Goal: Contribute content: Add original content to the website for others to see

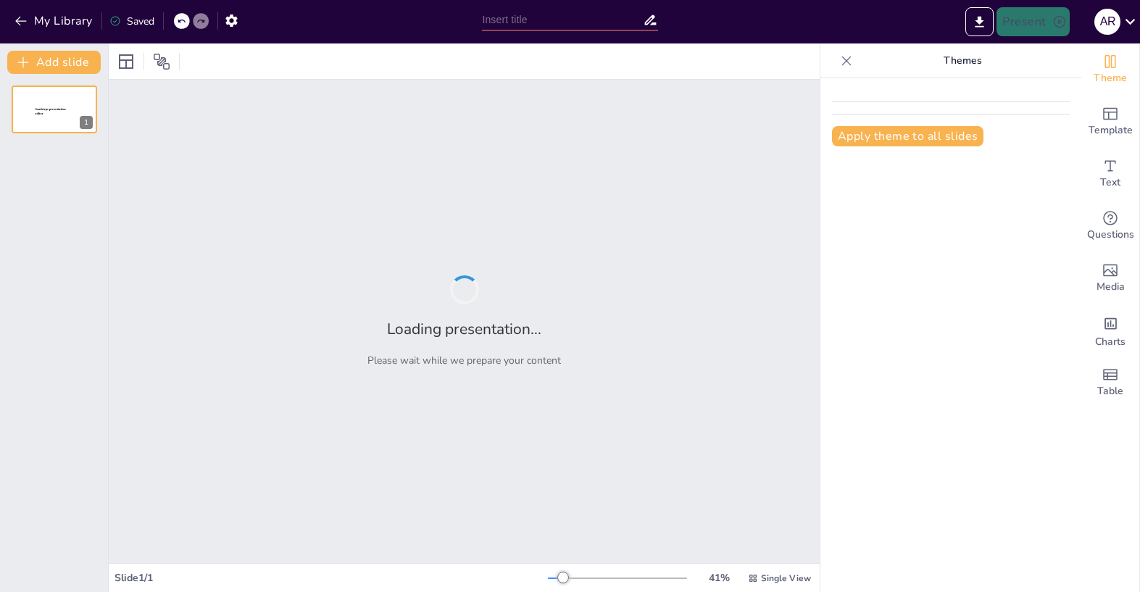
type input "Obstetricia: Importancia y Funciones en el Cuidado Materno-Infantil"
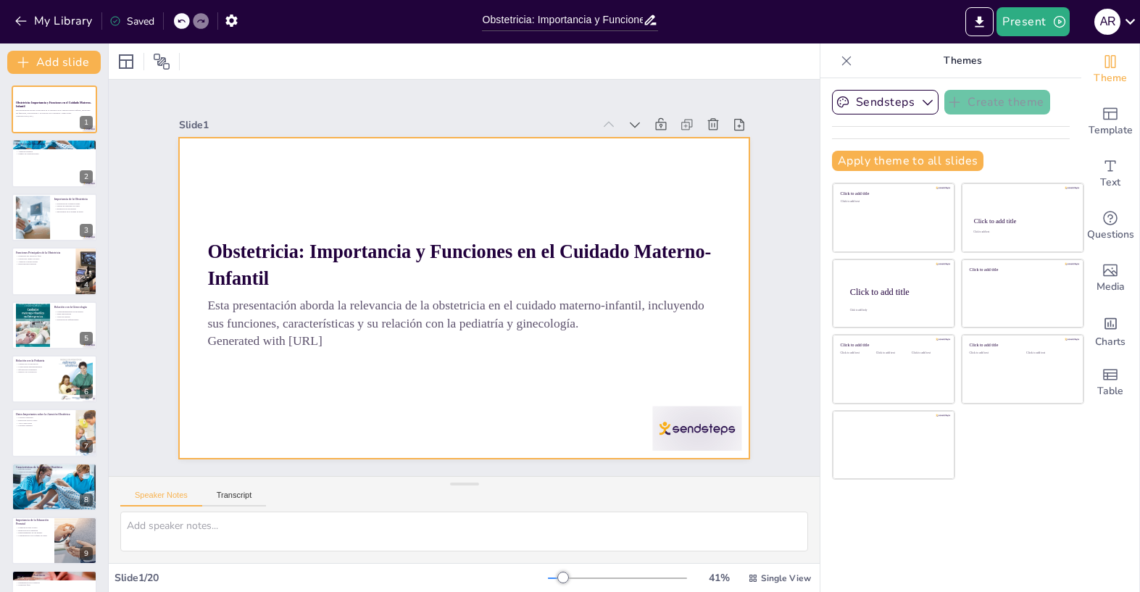
checkbox input "true"
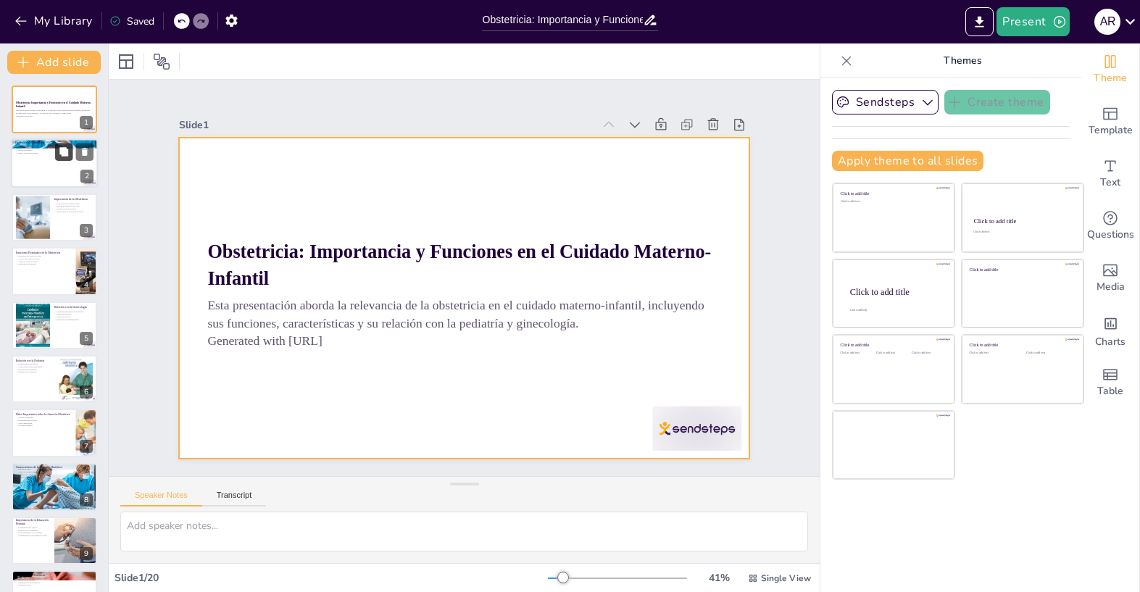
checkbox input "true"
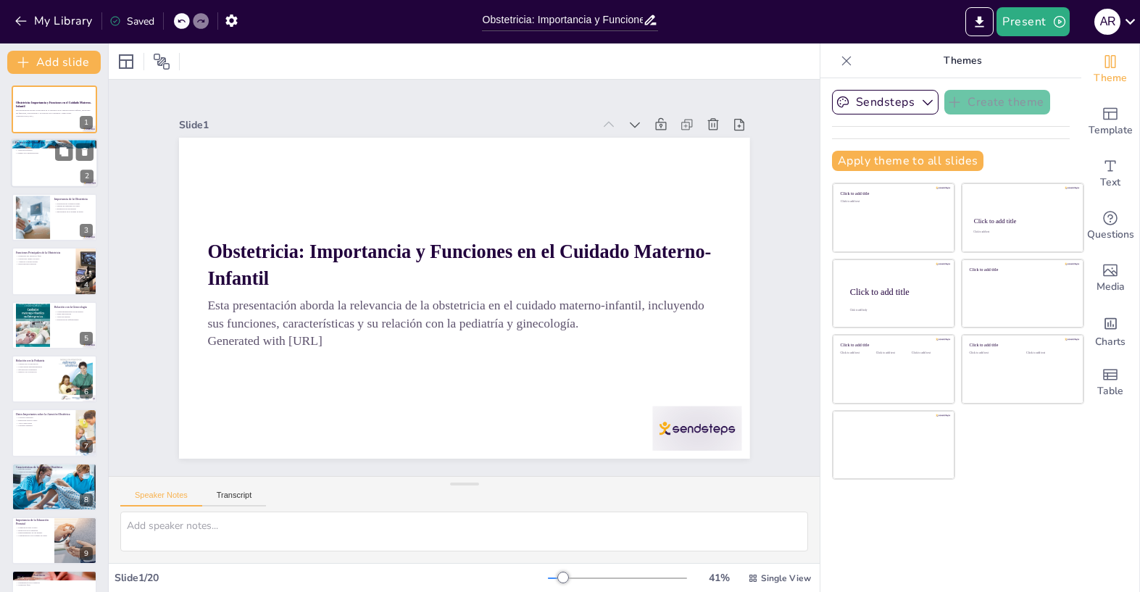
checkbox input "true"
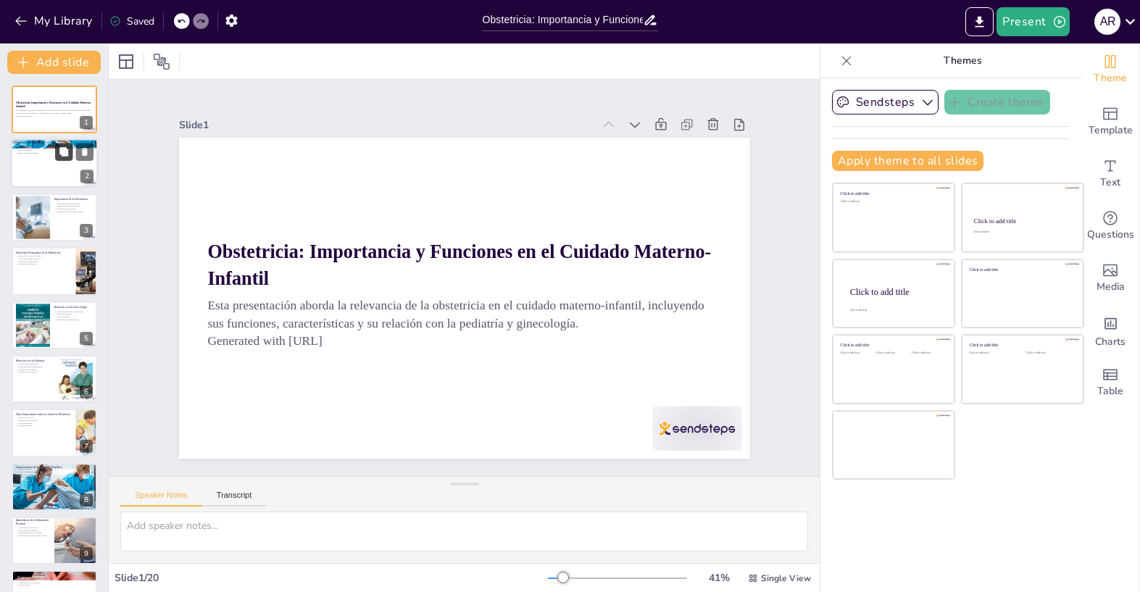
click at [54, 160] on div at bounding box center [54, 163] width 87 height 49
type textarea "La obstetricia se define como la rama médica que se enfoca en el embarazo y el …"
checkbox input "true"
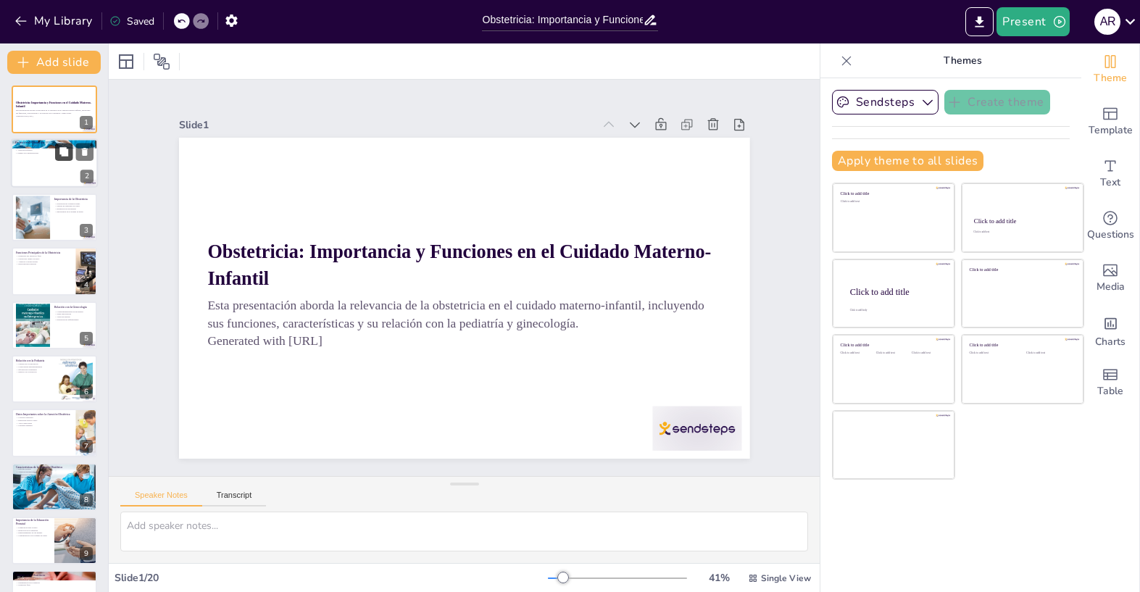
checkbox input "true"
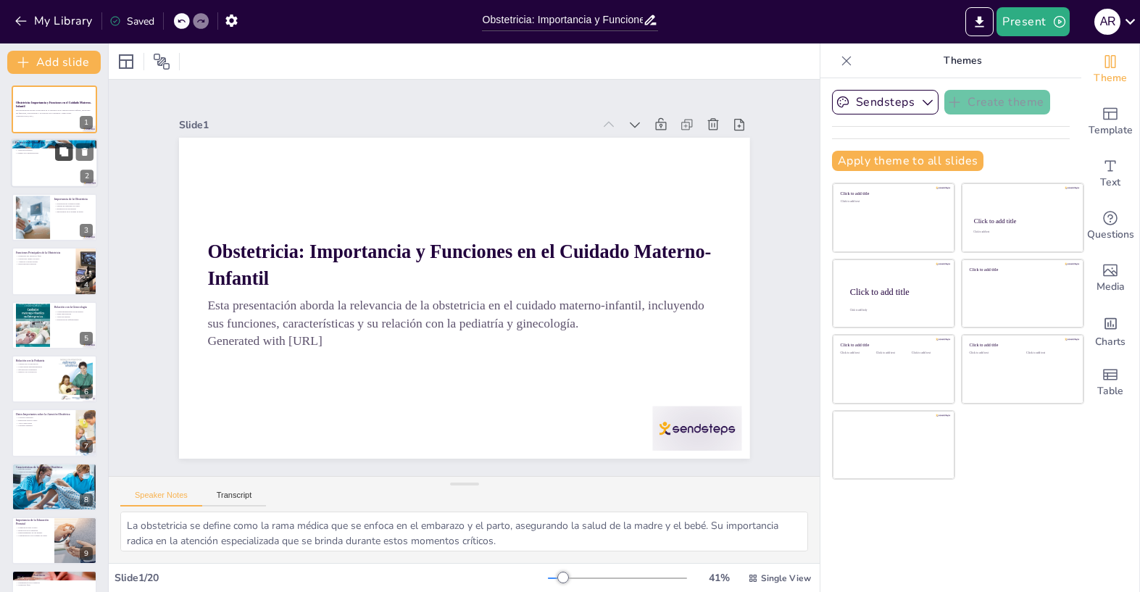
checkbox input "true"
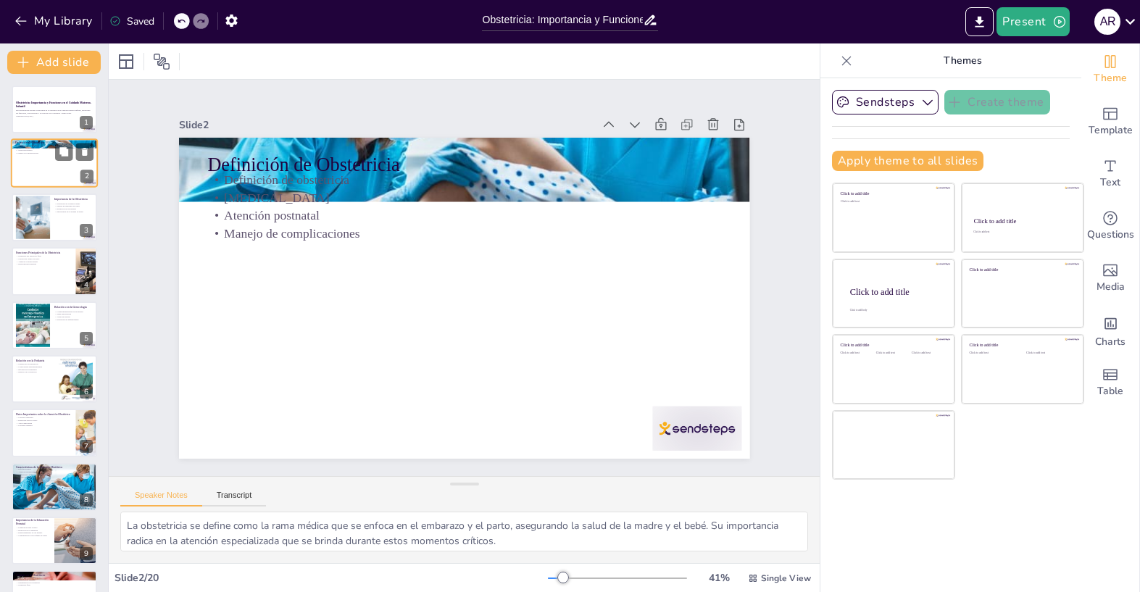
checkbox input "true"
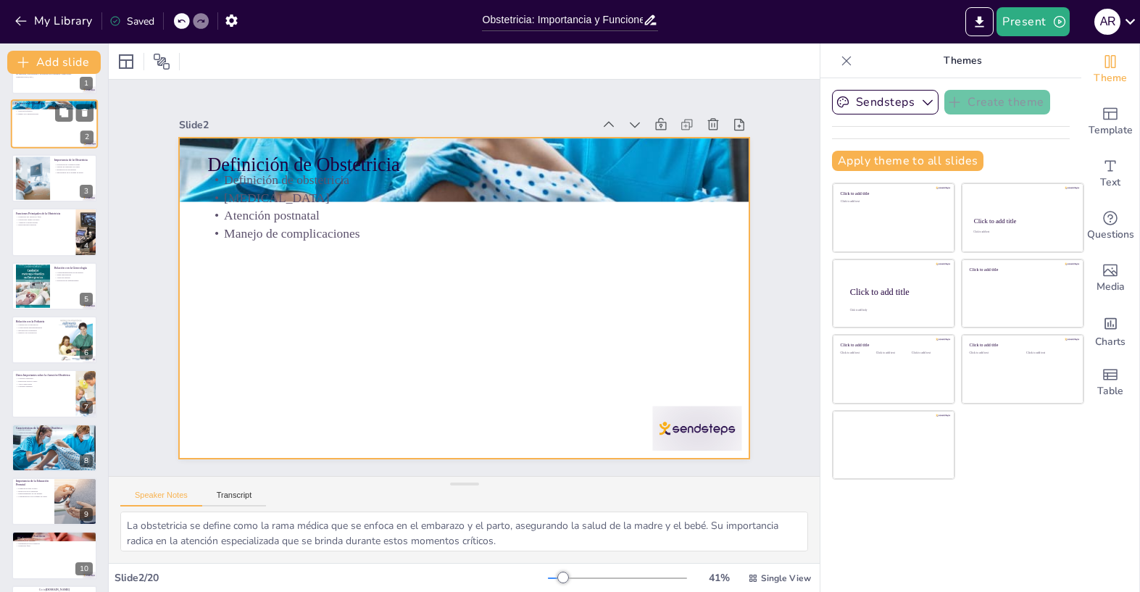
scroll to position [41, 0]
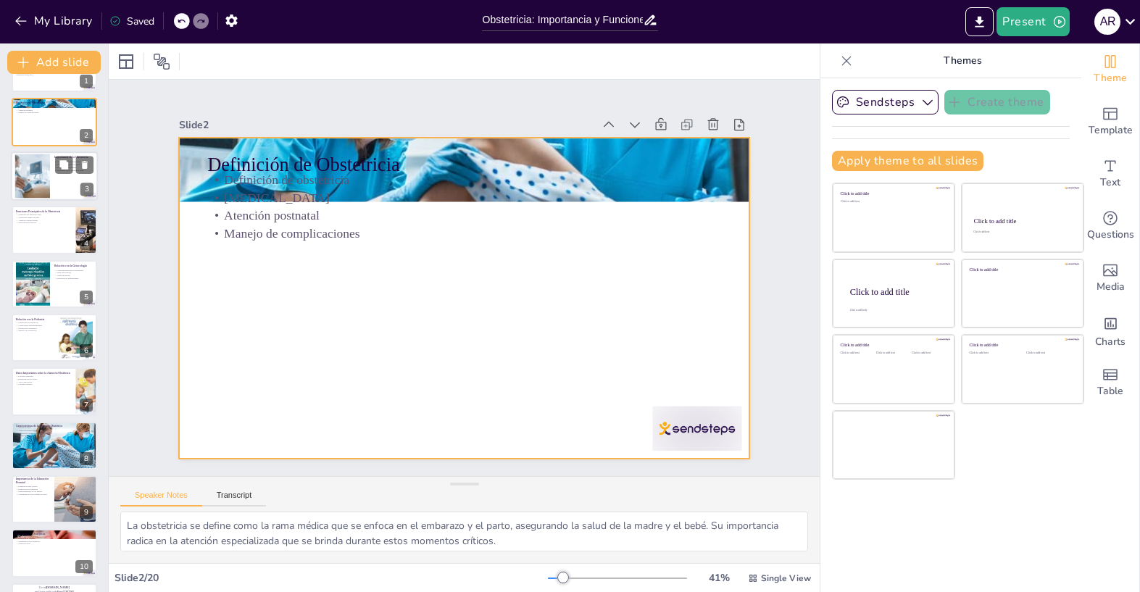
checkbox input "true"
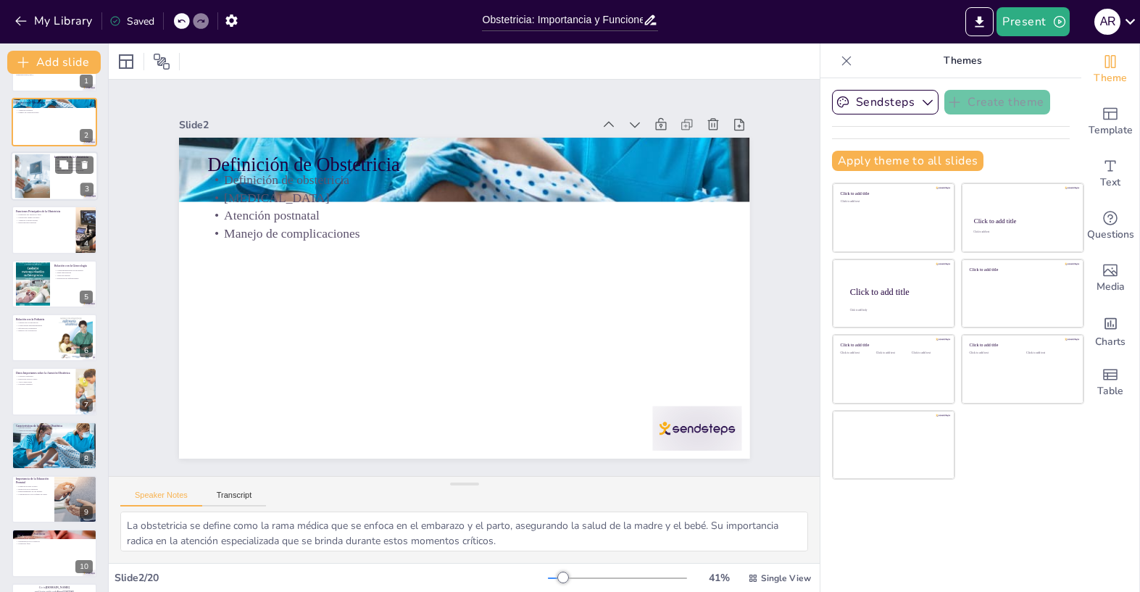
click at [51, 170] on div at bounding box center [54, 175] width 87 height 49
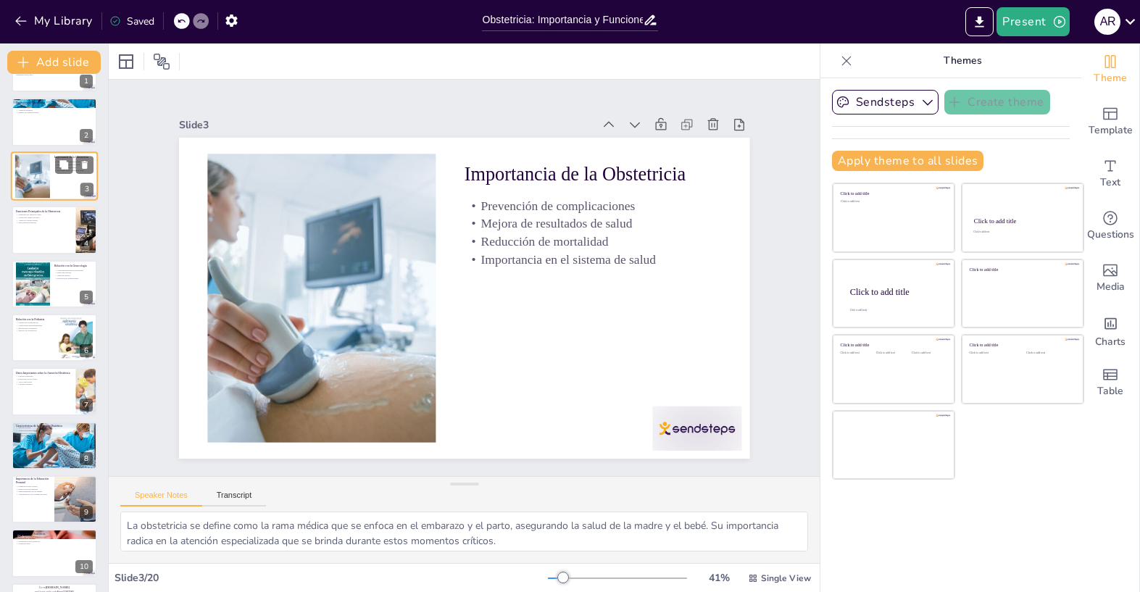
type textarea "La prevención de complicaciones es uno de los roles más importantes de la obste…"
checkbox input "true"
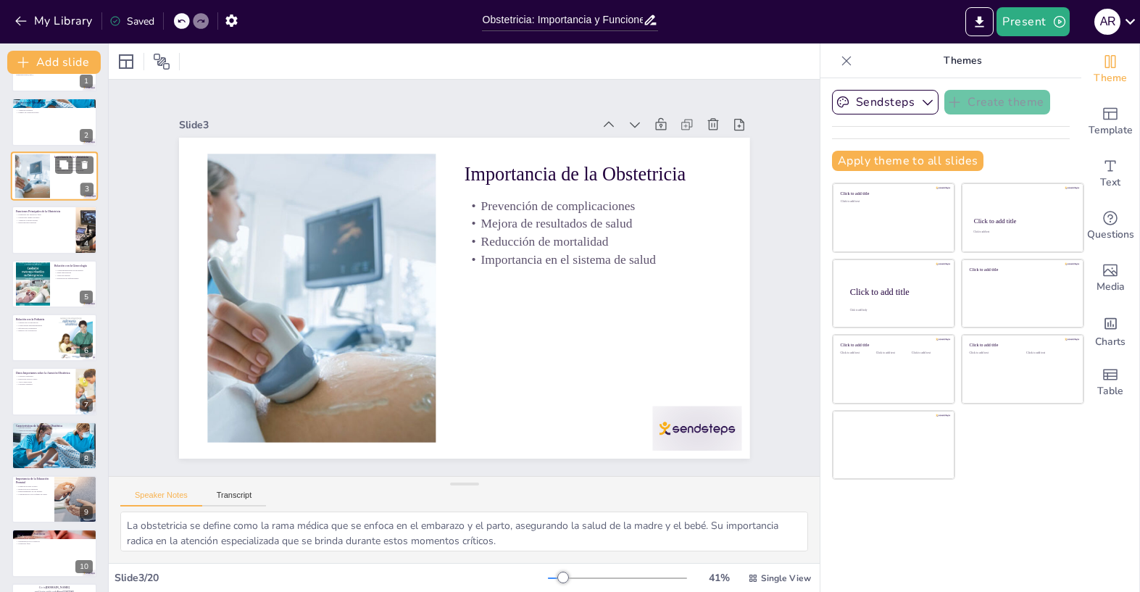
checkbox input "true"
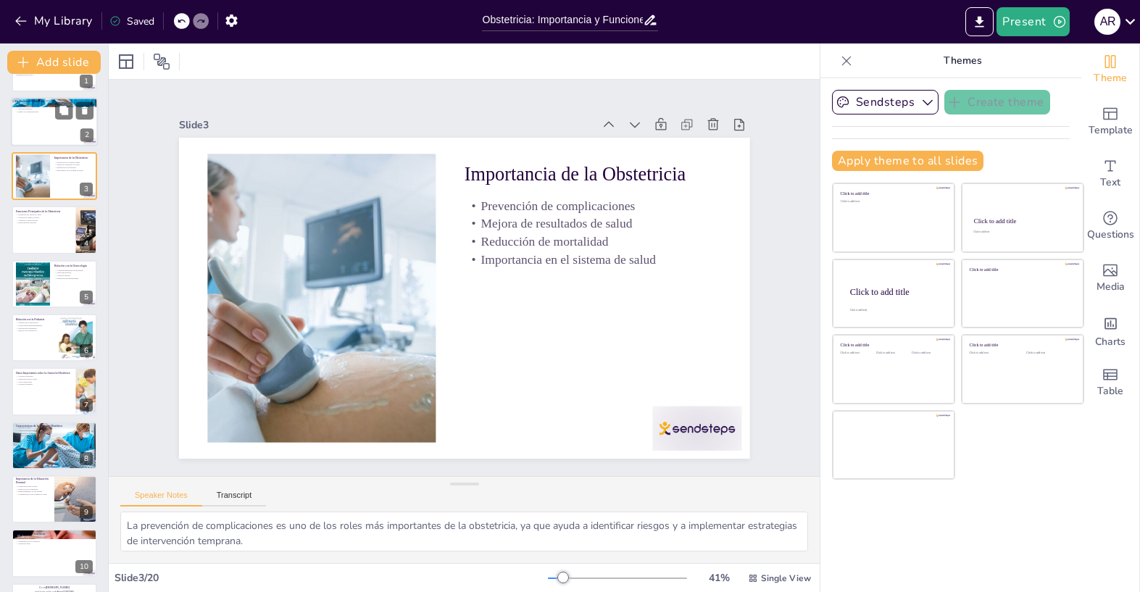
checkbox input "true"
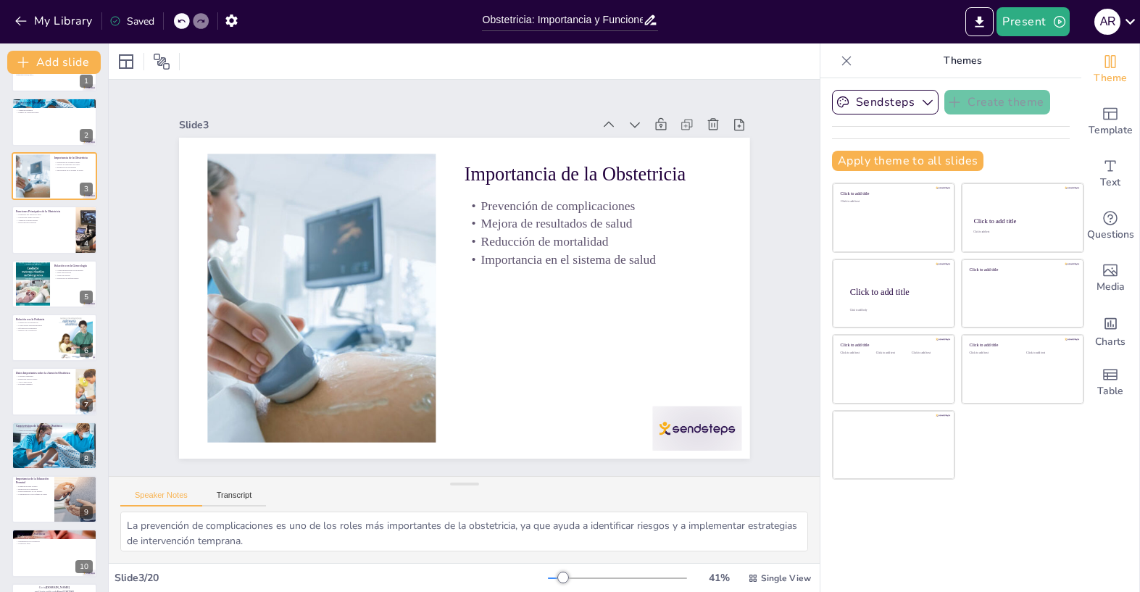
checkbox input "true"
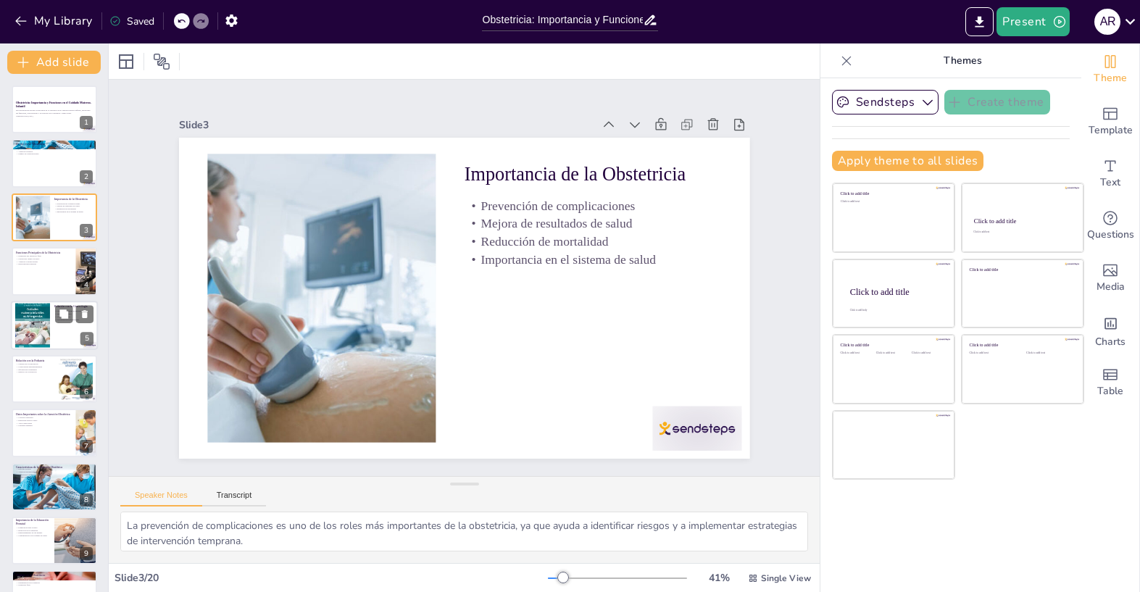
checkbox input "true"
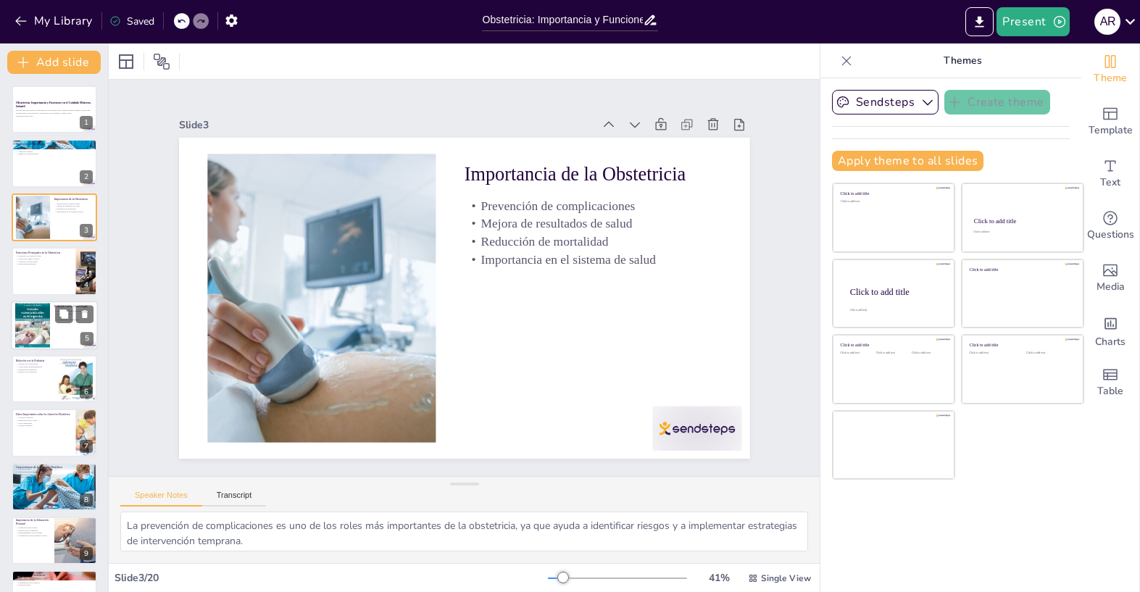
click at [50, 327] on div at bounding box center [32, 325] width 35 height 59
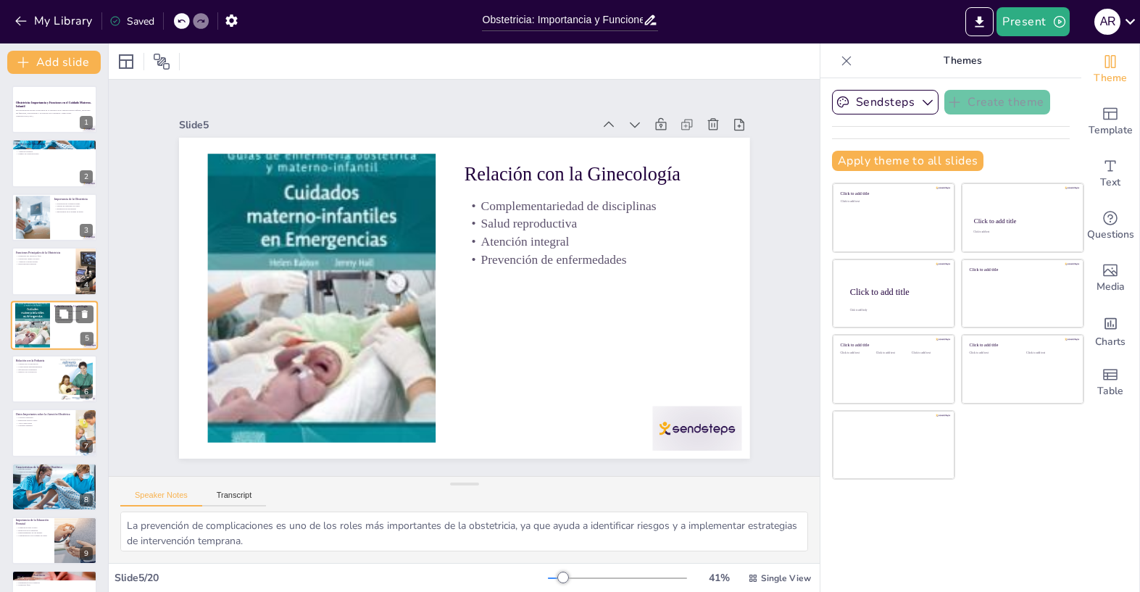
type textarea "La relación entre obstetricia y ginecología es complementaria, asegurando que l…"
checkbox input "true"
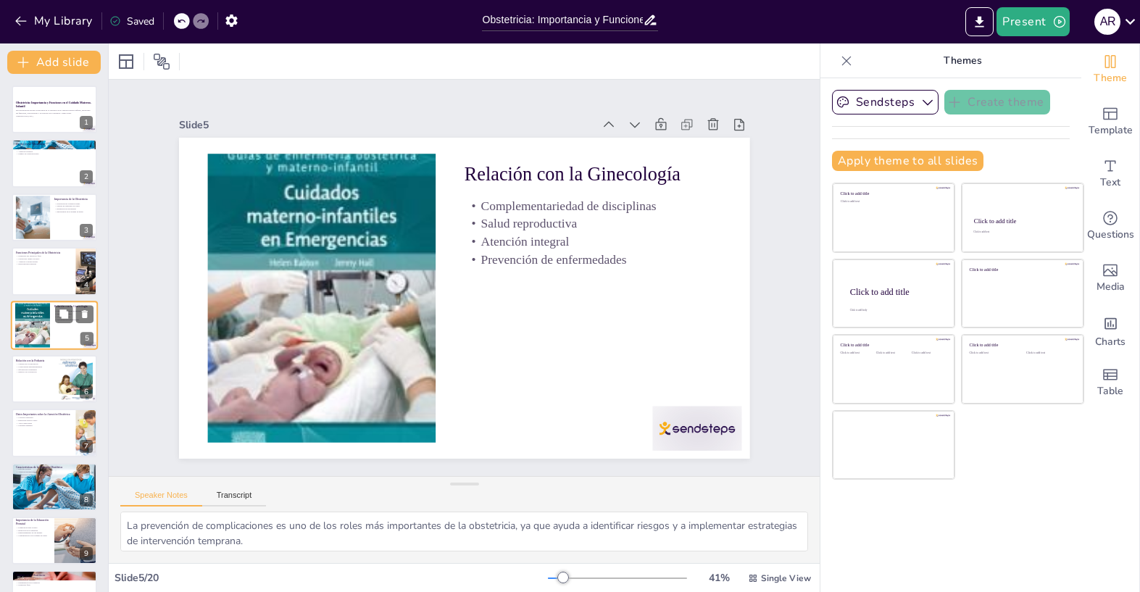
checkbox input "true"
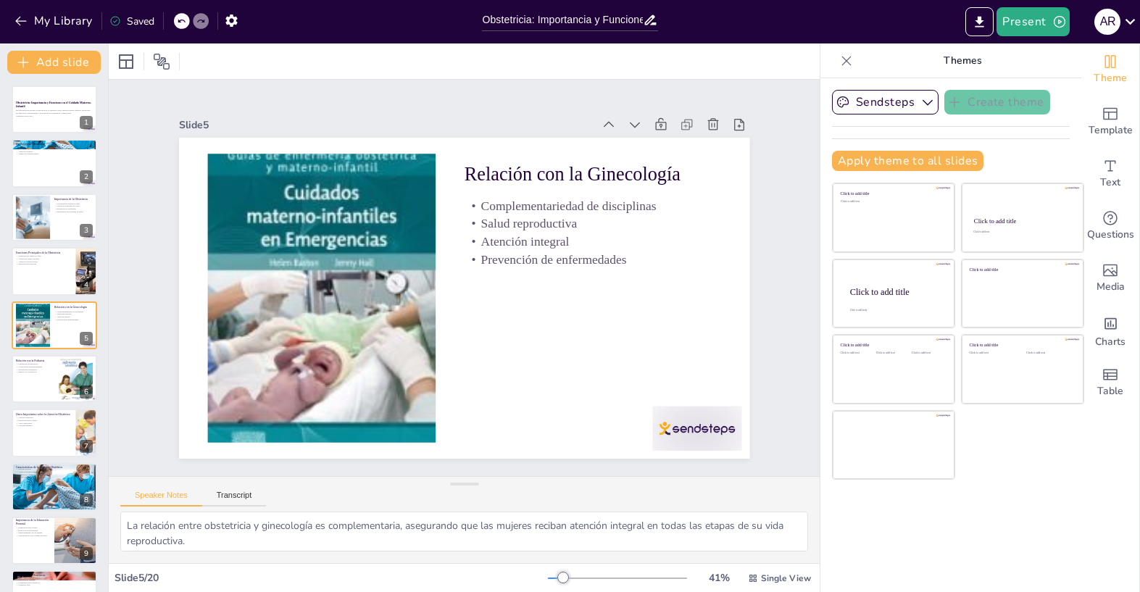
checkbox input "true"
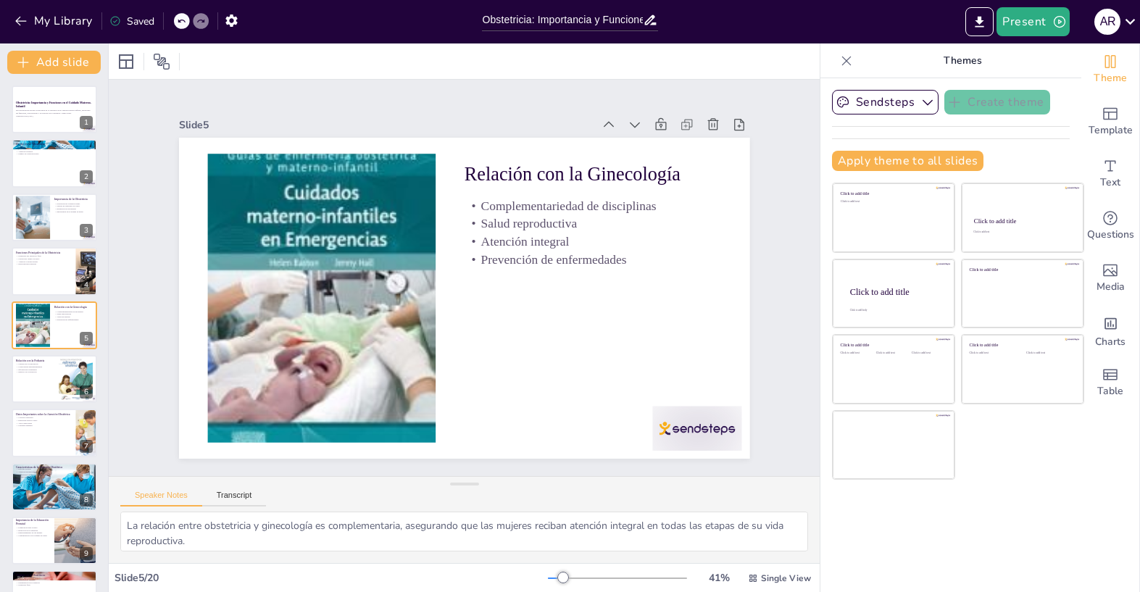
checkbox input "true"
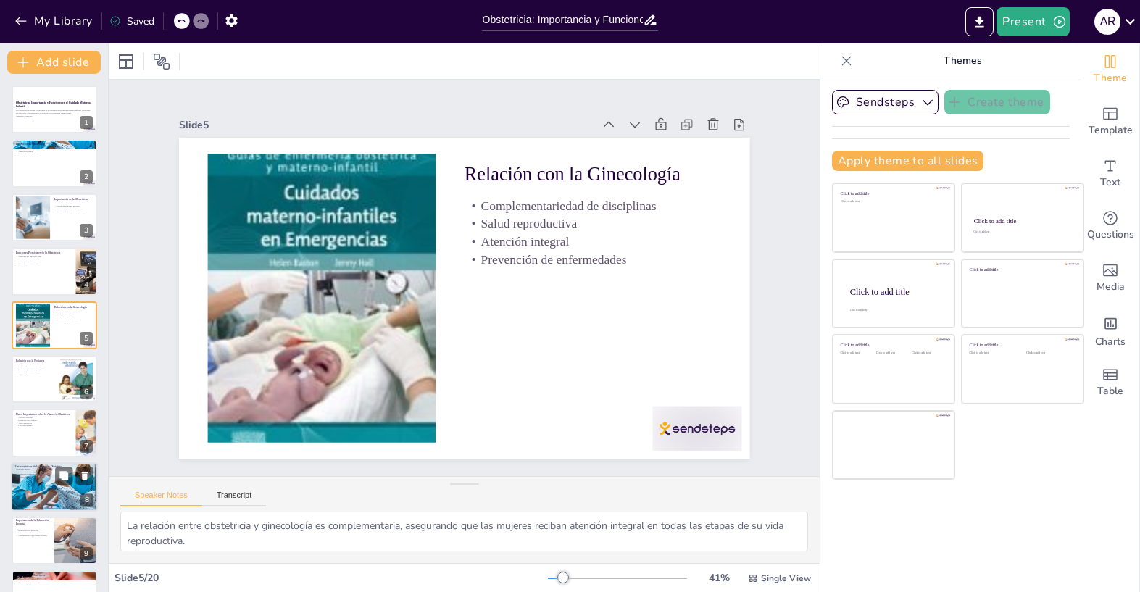
checkbox input "true"
click at [39, 494] on div at bounding box center [54, 486] width 87 height 49
type textarea "El enfoque integral de la atención obstétrica asegura que se aborden todas las …"
checkbox input "true"
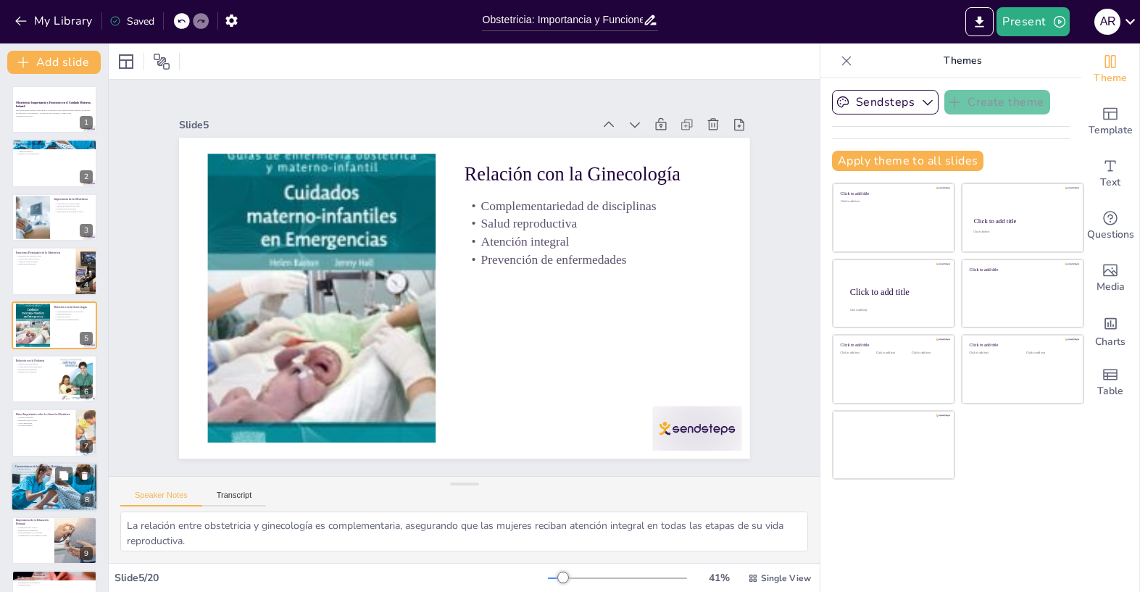
checkbox input "true"
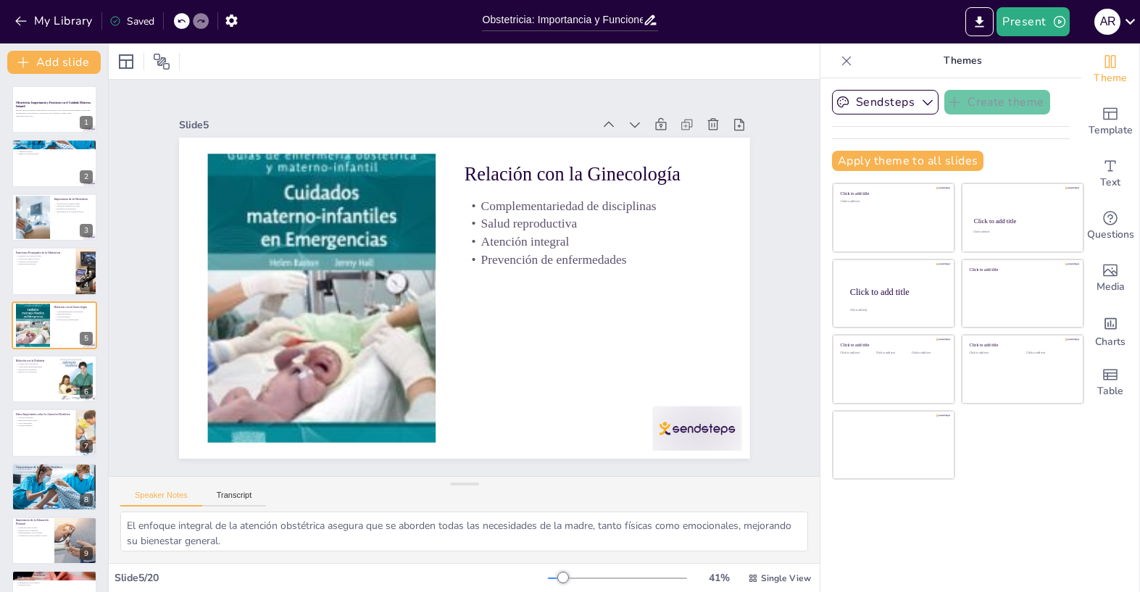
checkbox input "true"
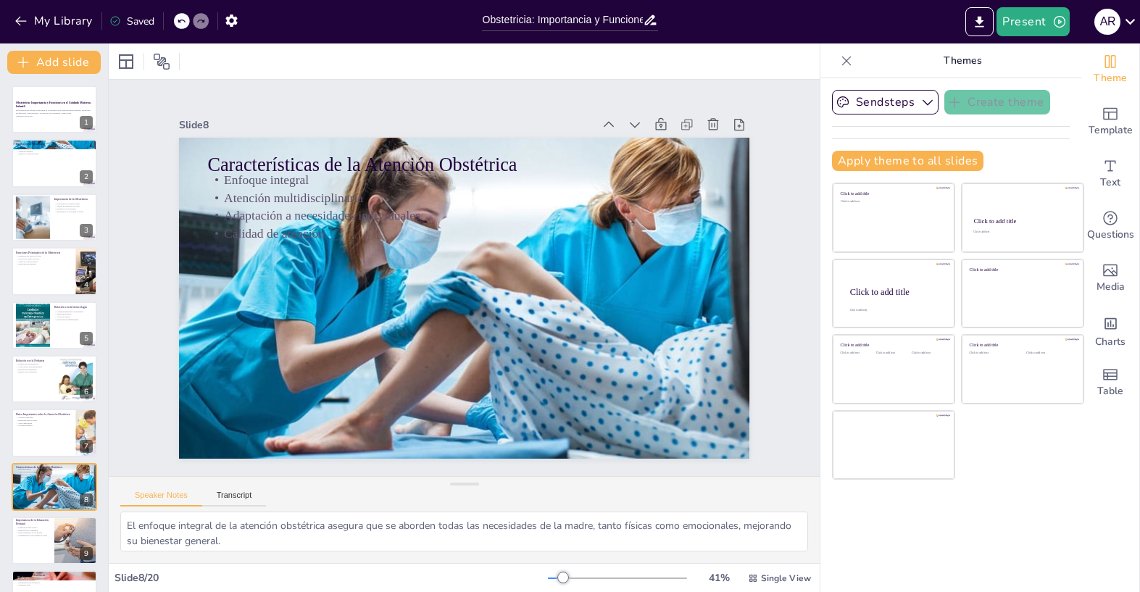
scroll to position [154, 0]
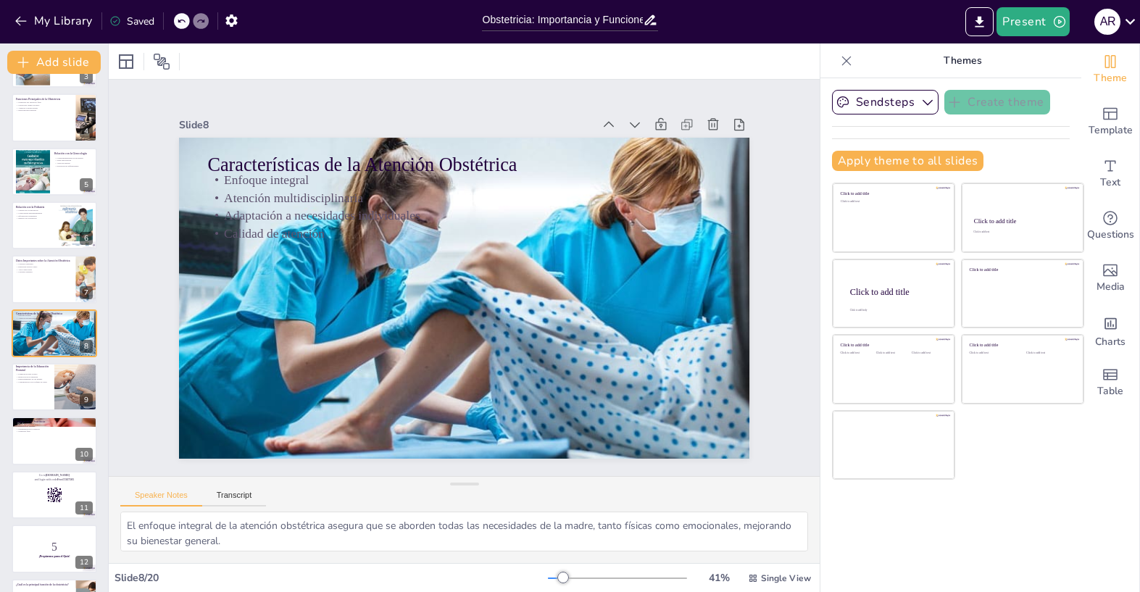
checkbox input "true"
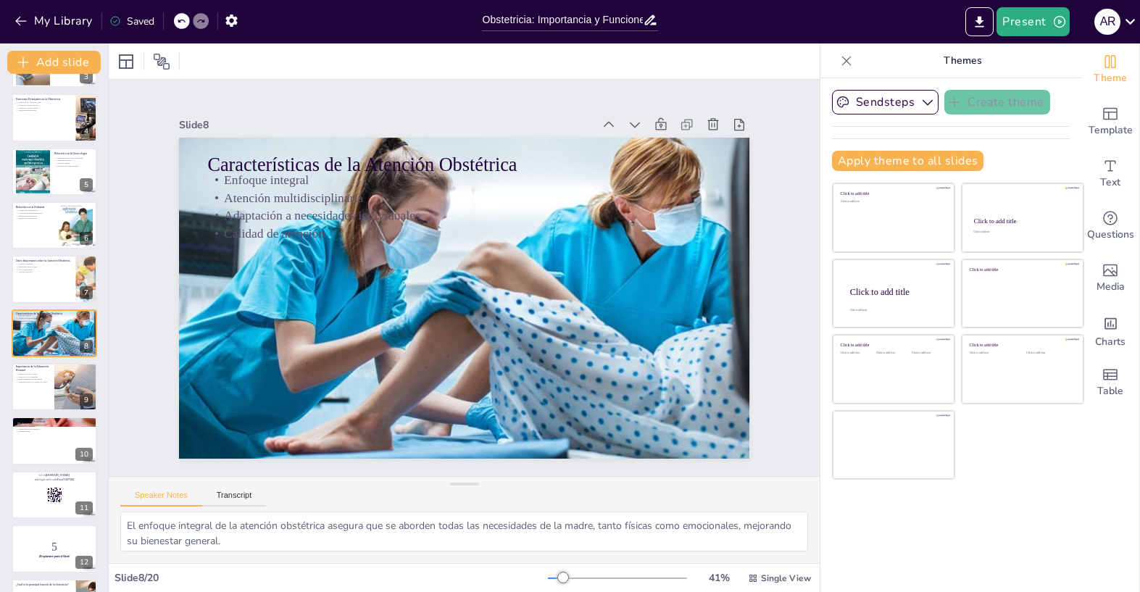
checkbox input "true"
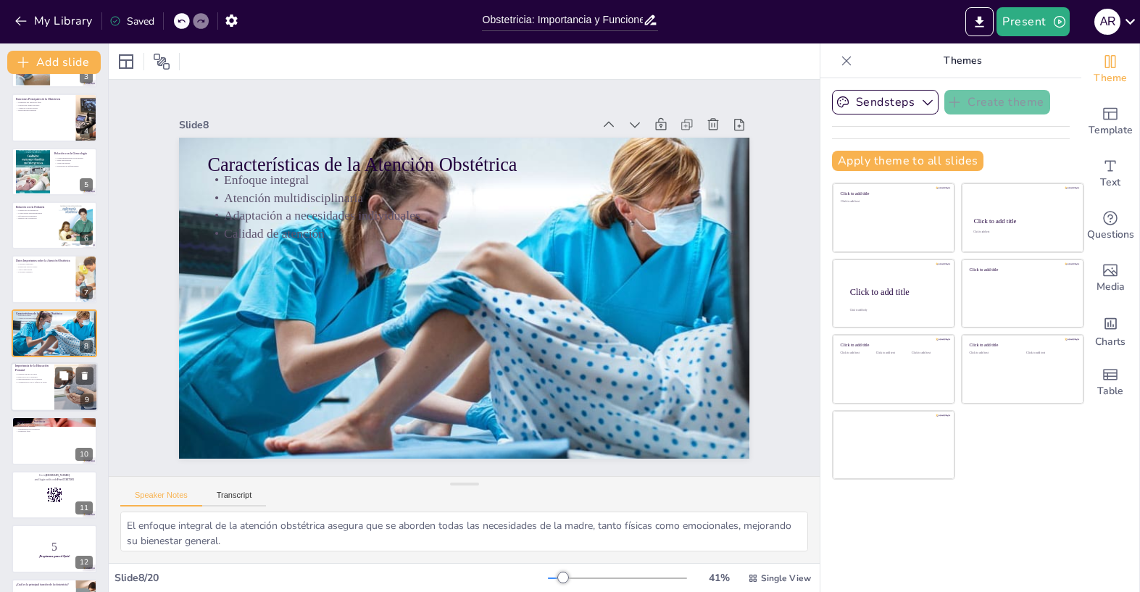
checkbox input "true"
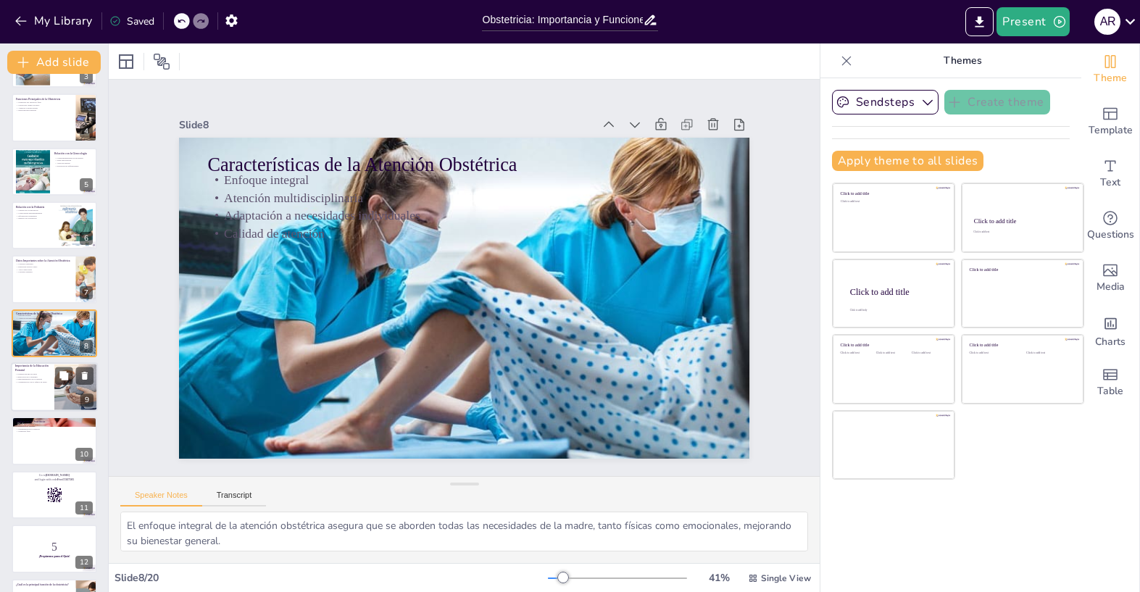
click at [50, 383] on p "Comunicación con el equipo de salud" at bounding box center [32, 382] width 35 height 3
type textarea "La preparación para el parto es uno de los beneficios clave de la educación pre…"
checkbox input "true"
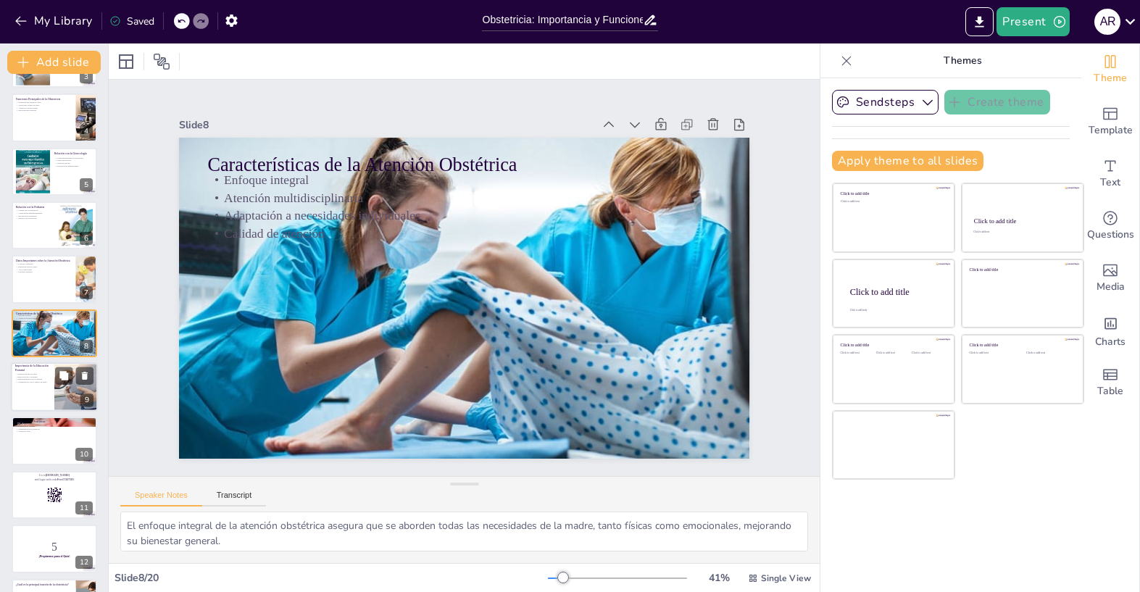
checkbox input "true"
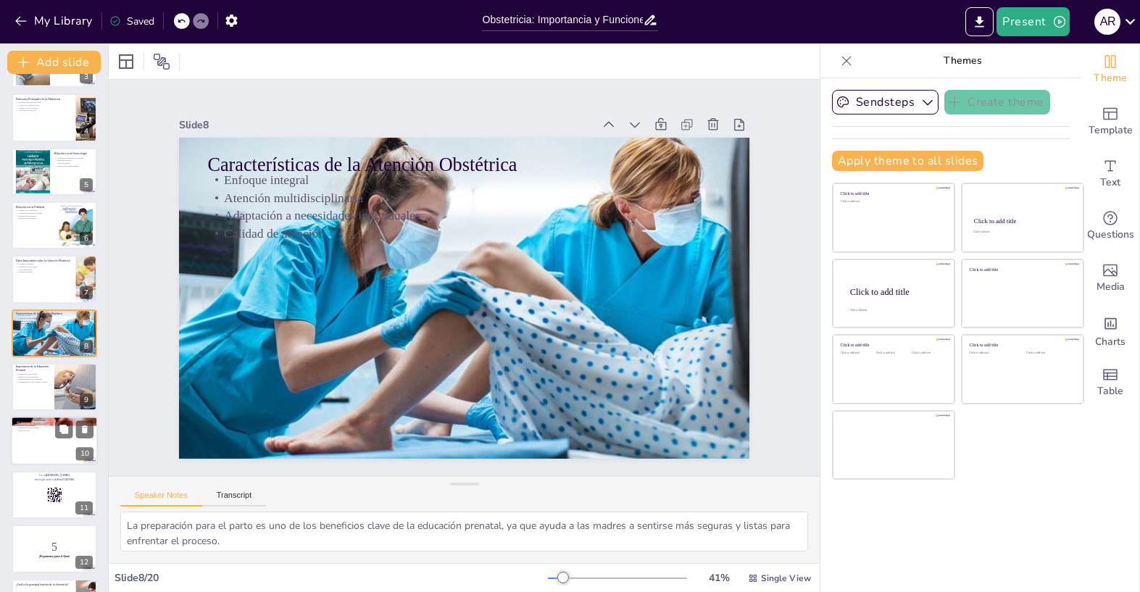
checkbox input "true"
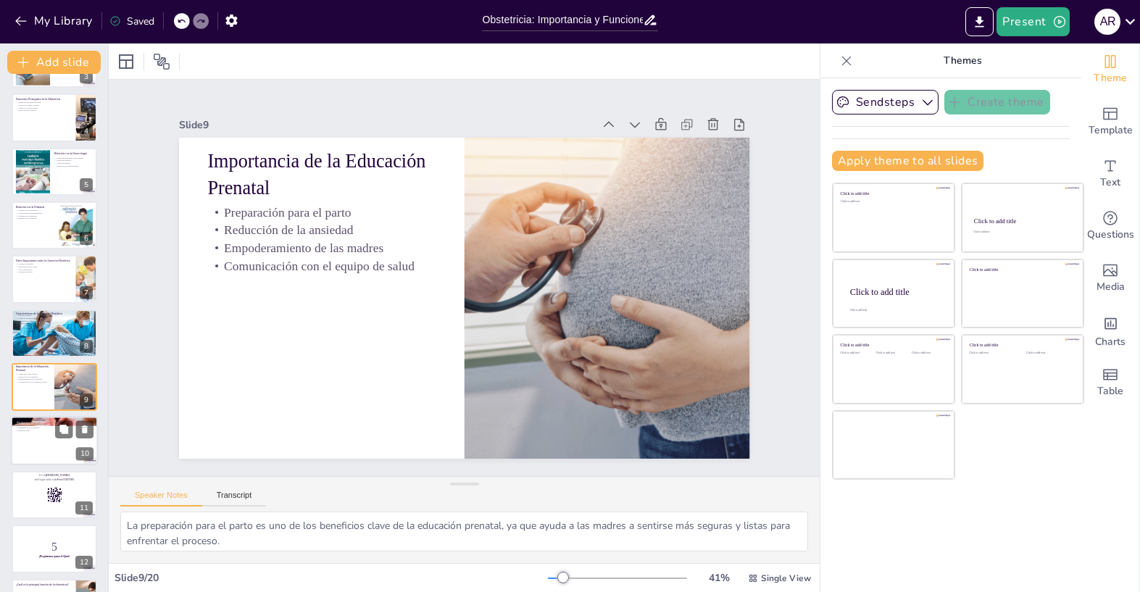
scroll to position [207, 0]
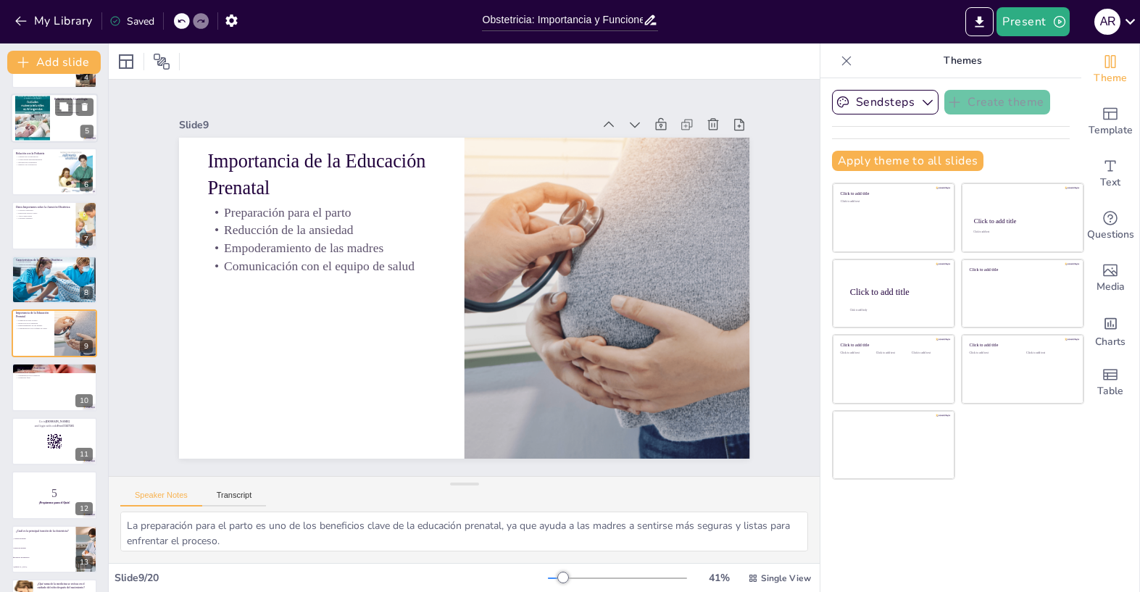
checkbox input "true"
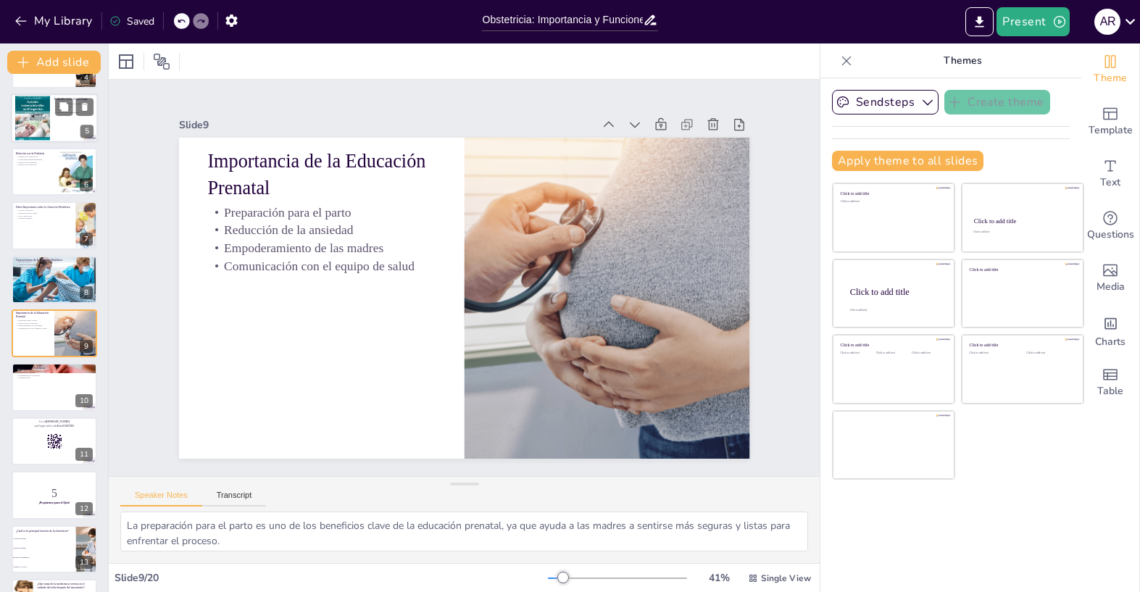
click at [70, 127] on div at bounding box center [54, 117] width 87 height 49
type textarea "La relación entre obstetricia y ginecología es complementaria, asegurando que l…"
checkbox input "true"
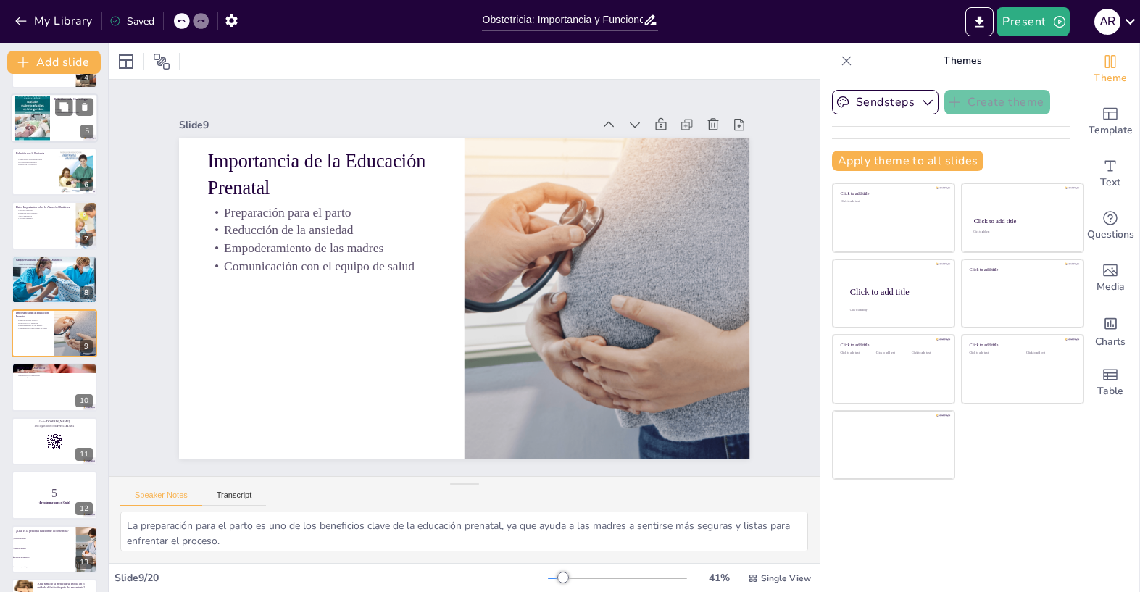
checkbox input "true"
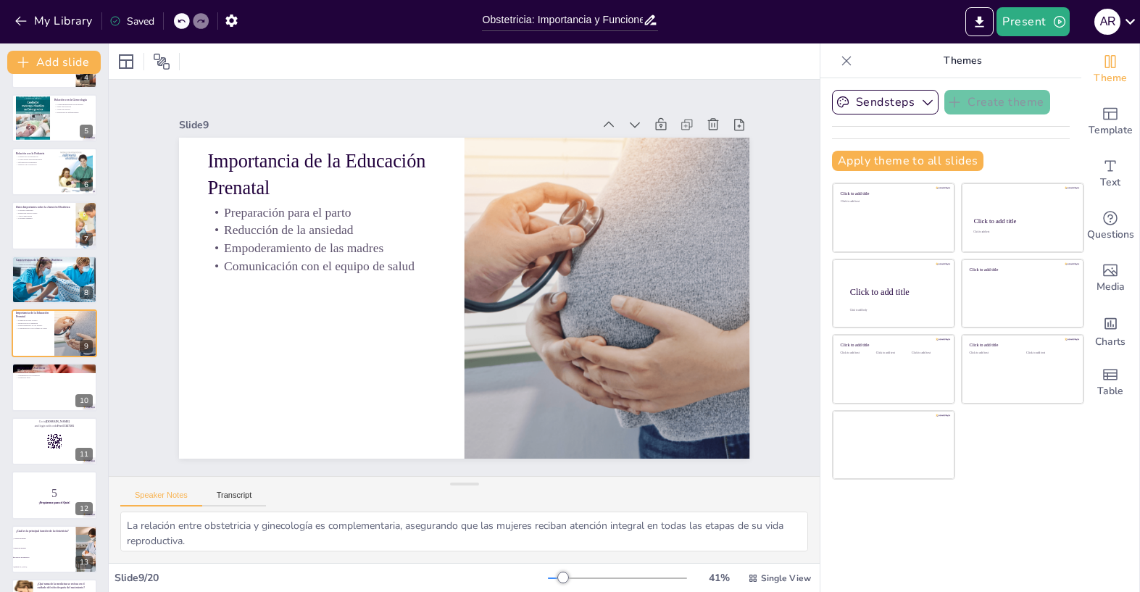
checkbox input "true"
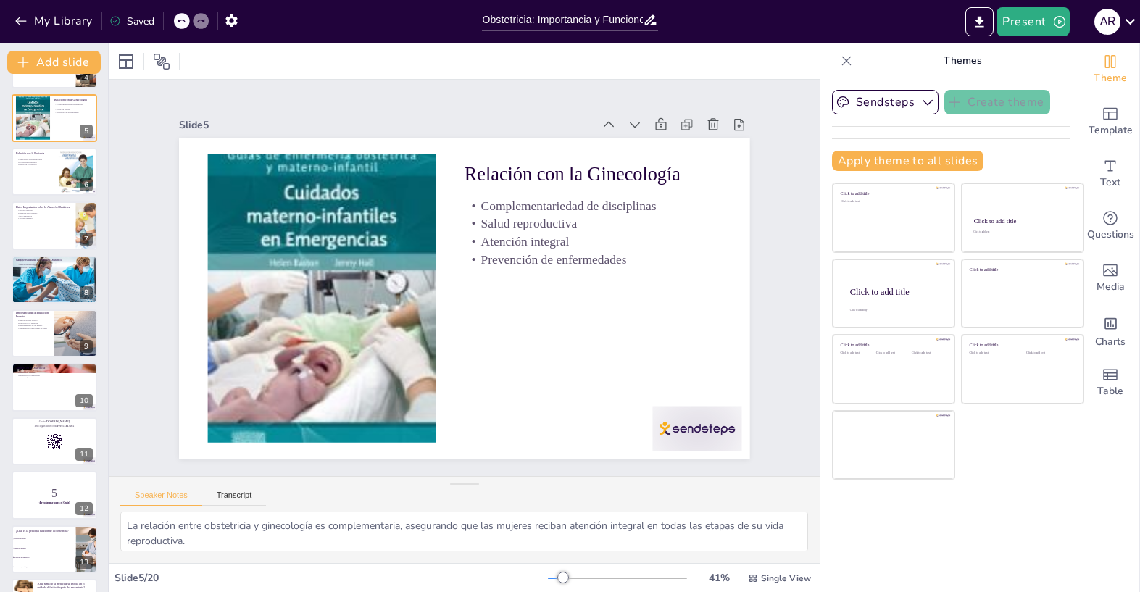
scroll to position [0, 0]
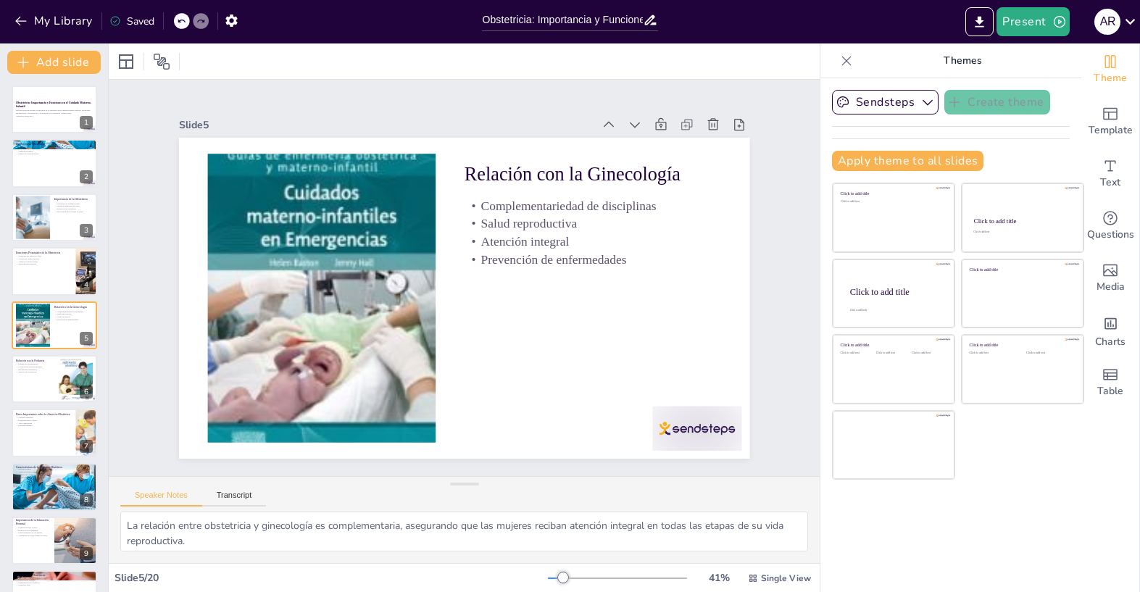
checkbox input "true"
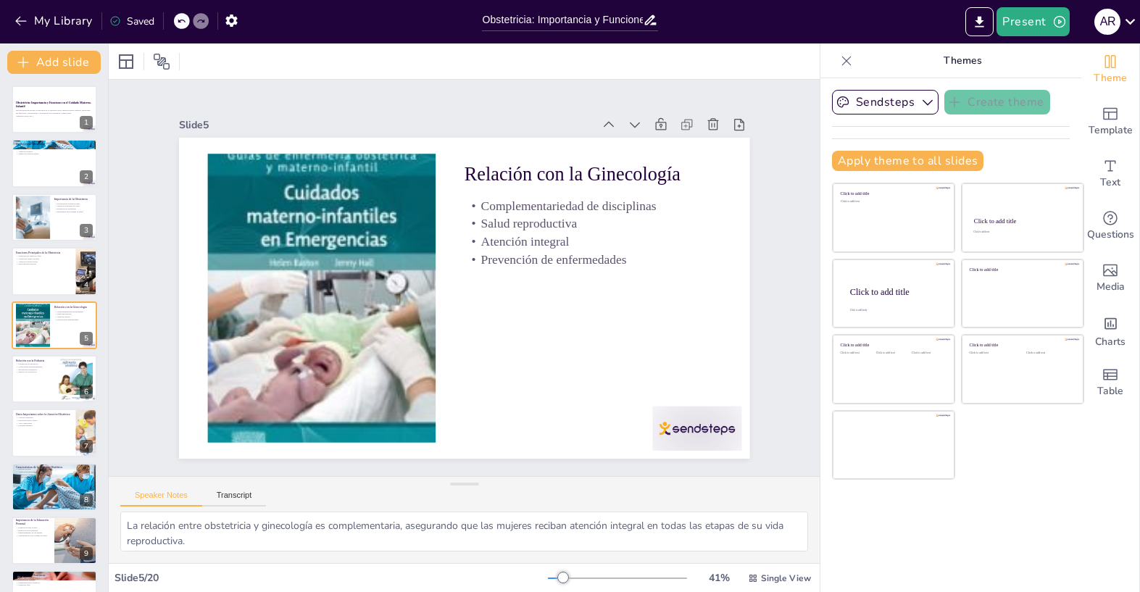
checkbox input "true"
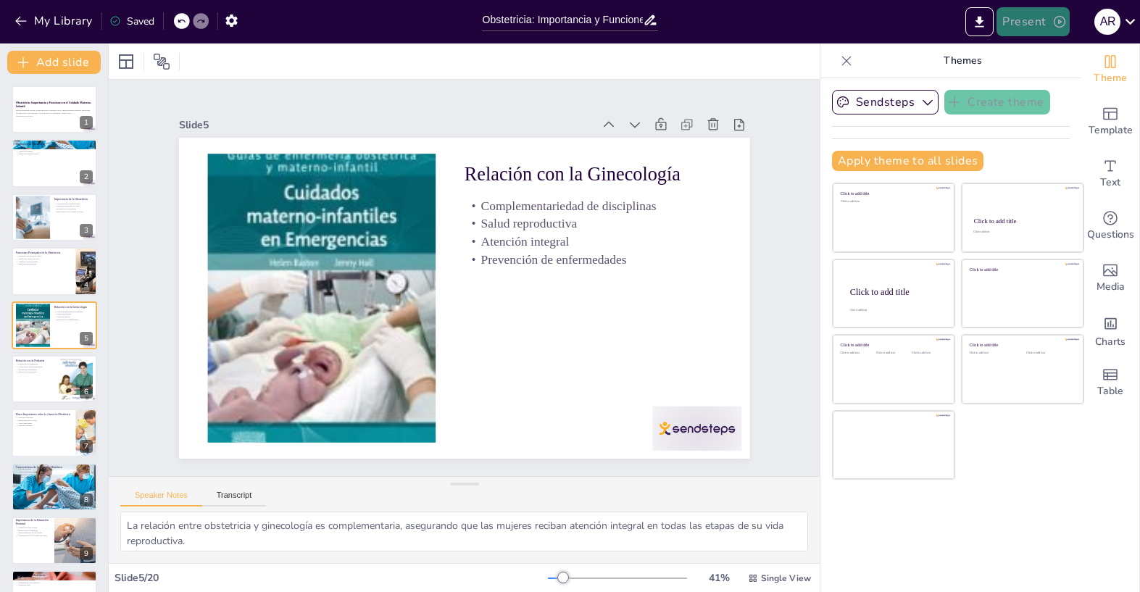
click at [1022, 20] on button "Present" at bounding box center [1033, 21] width 72 height 29
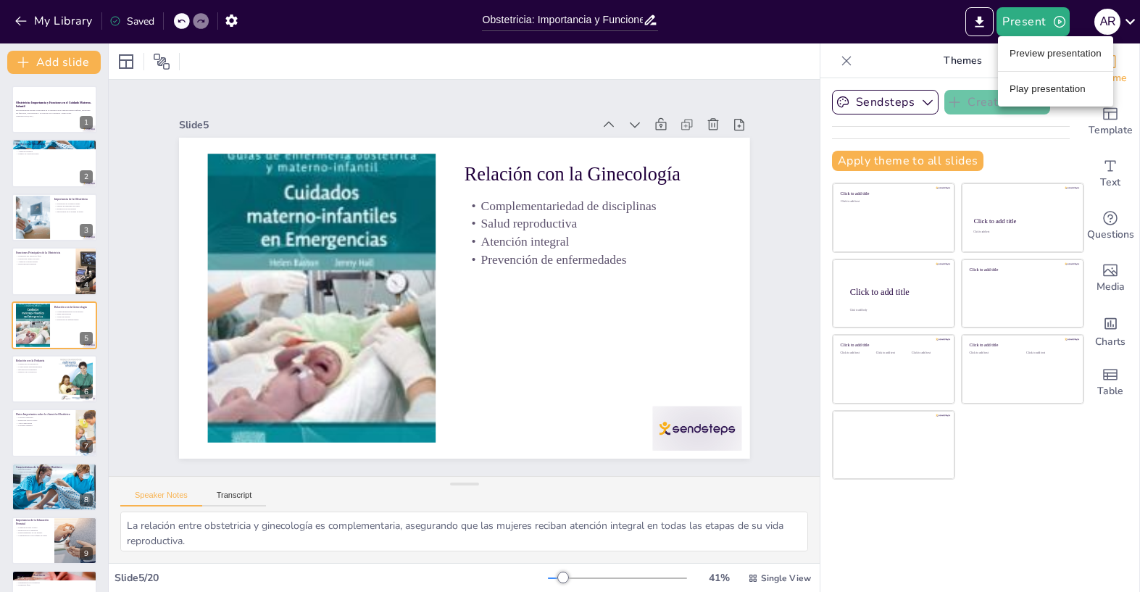
click at [1044, 86] on li "Play presentation" at bounding box center [1055, 89] width 115 height 23
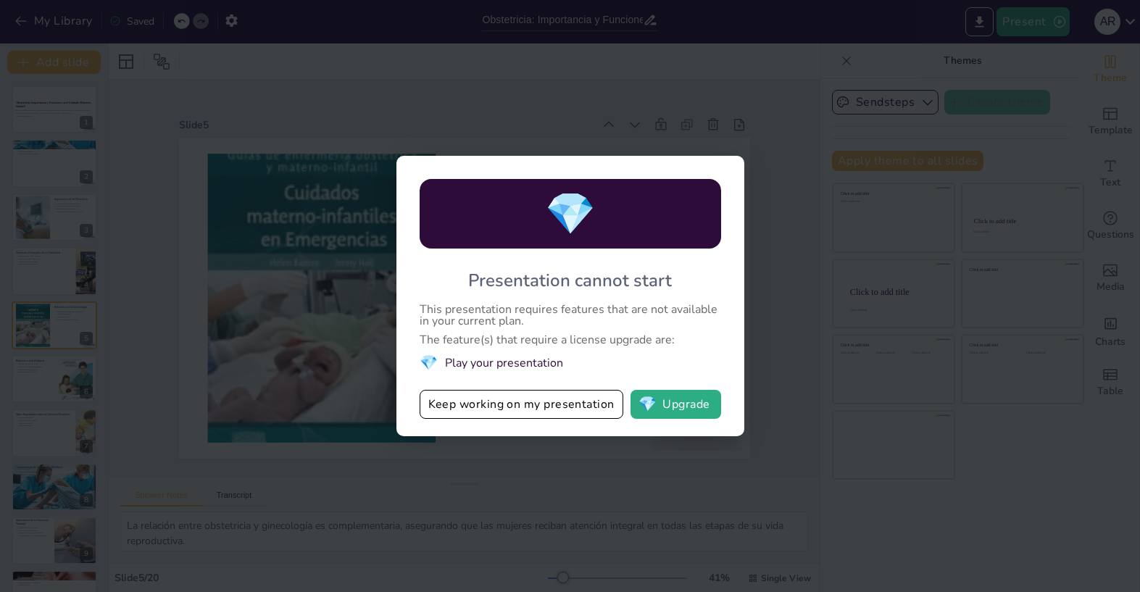
click at [812, 138] on div "💎 Presentation cannot start This presentation requires features that are not av…" at bounding box center [570, 296] width 1140 height 592
click at [434, 457] on div "💎 Presentation cannot start This presentation requires features that are not av…" at bounding box center [570, 296] width 1140 height 592
click at [440, 412] on button "Keep working on my presentation" at bounding box center [522, 404] width 204 height 29
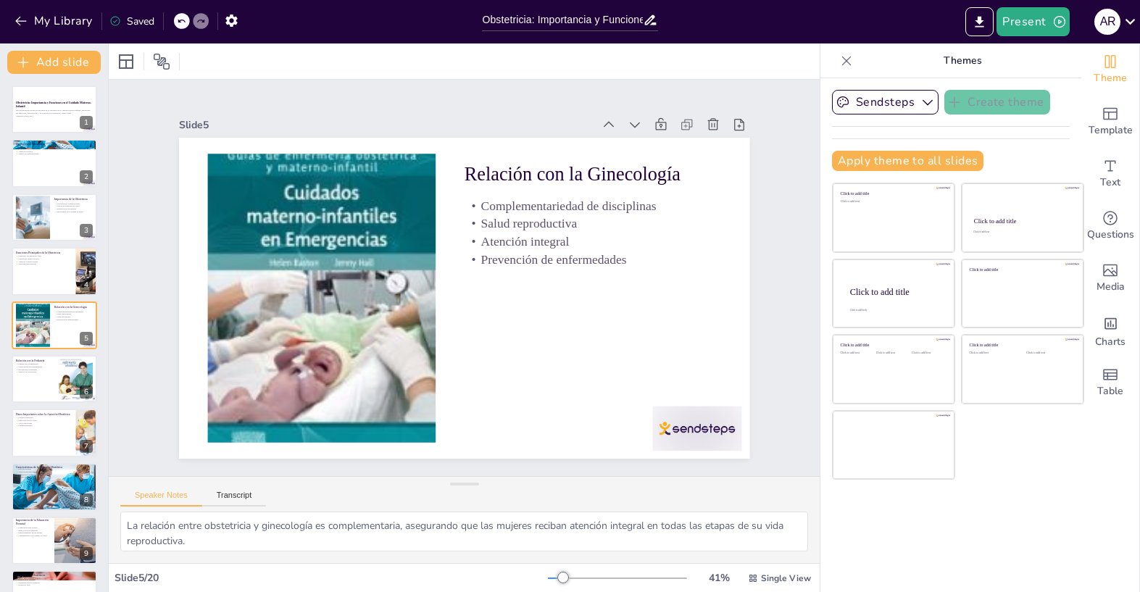
checkbox input "true"
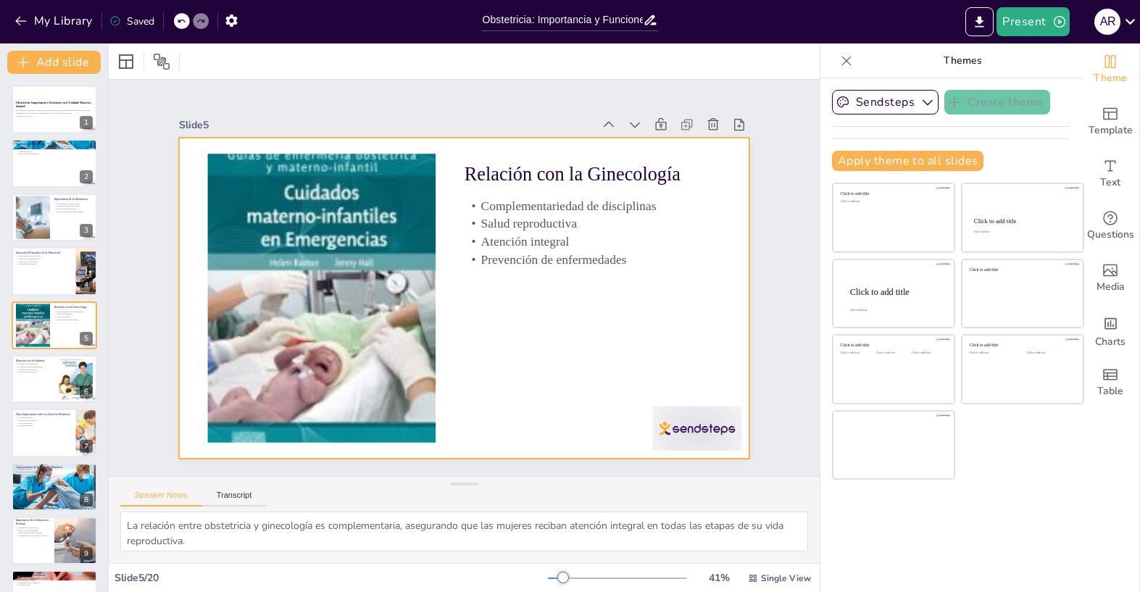
checkbox input "true"
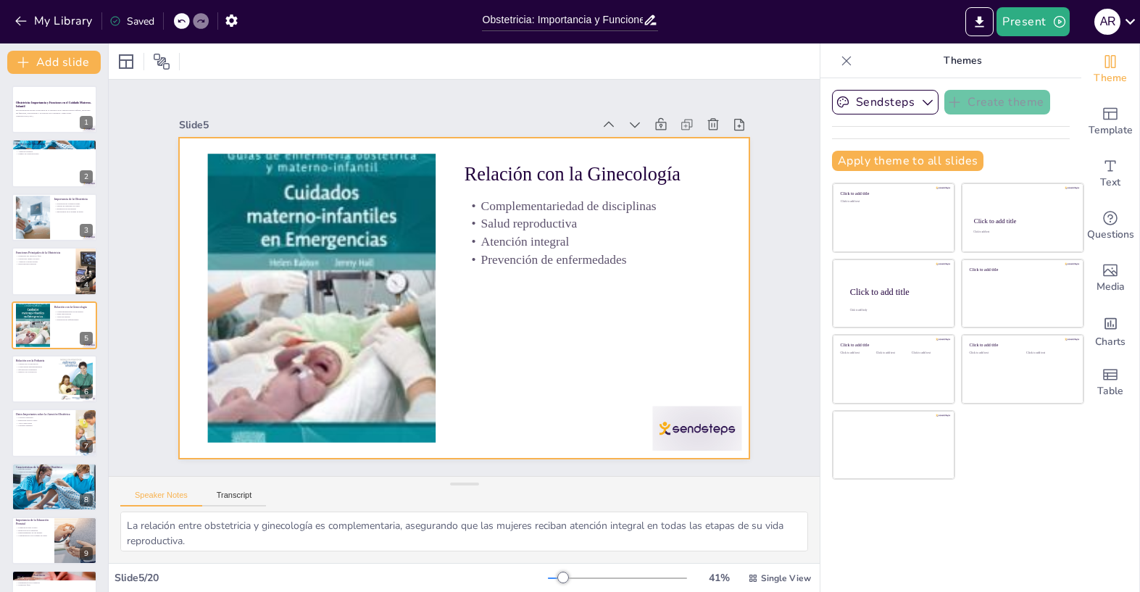
checkbox input "true"
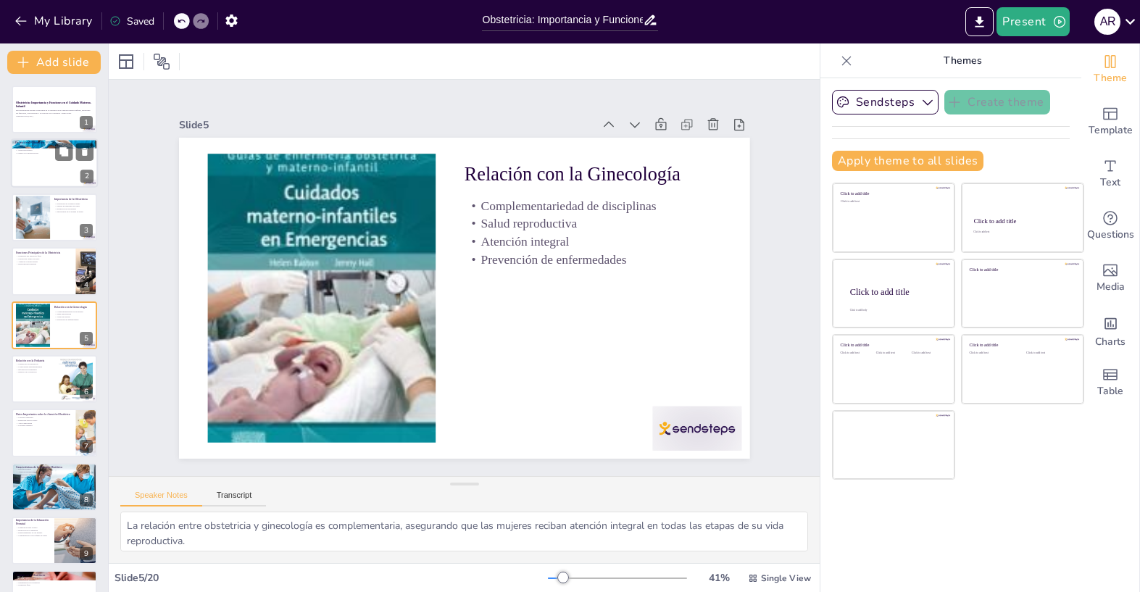
checkbox input "true"
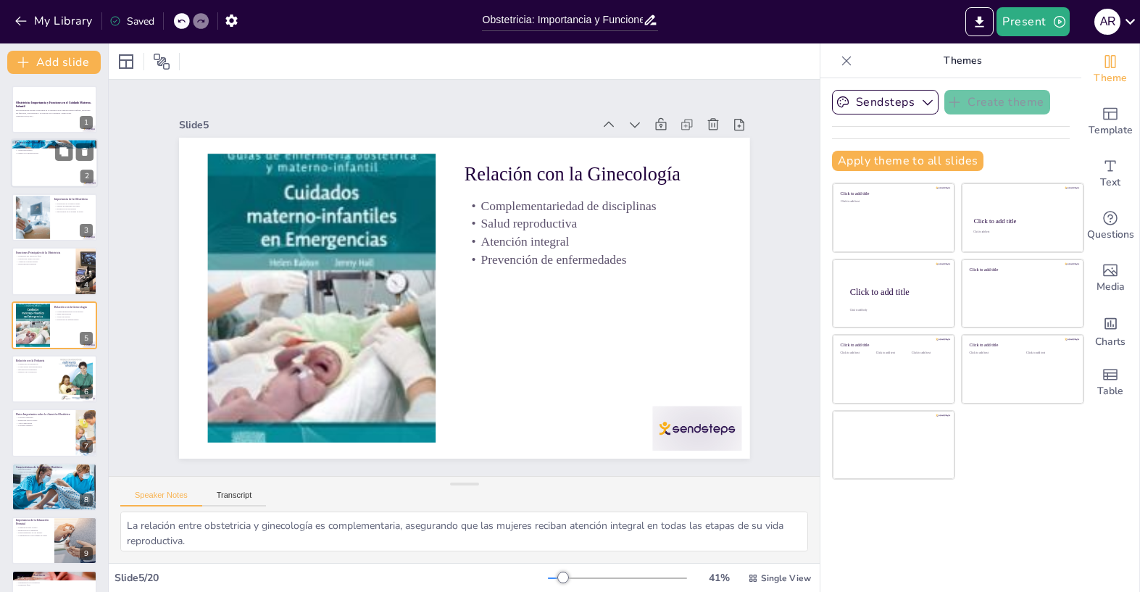
click at [49, 157] on div at bounding box center [54, 163] width 87 height 49
type textarea "La obstetricia se define como la rama médica que se enfoca en el embarazo y el …"
checkbox input "true"
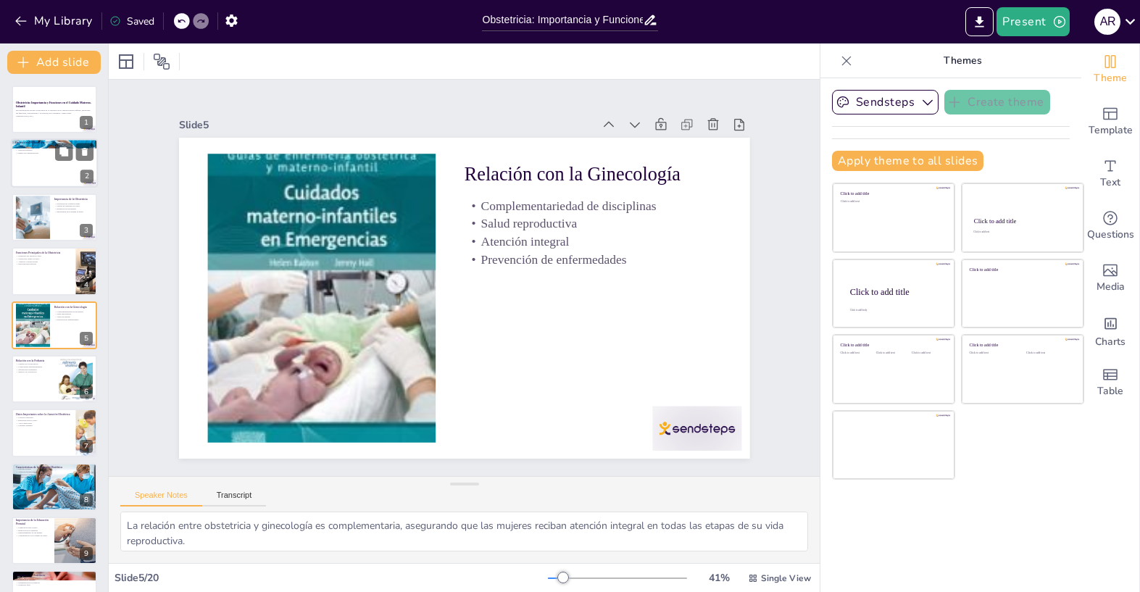
checkbox input "true"
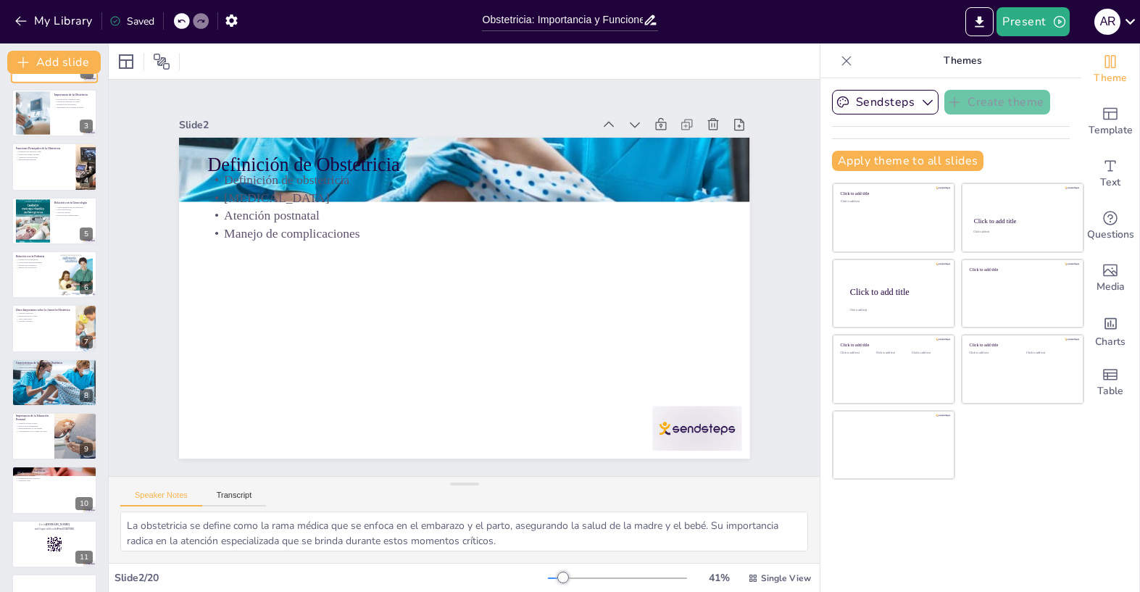
scroll to position [135, 0]
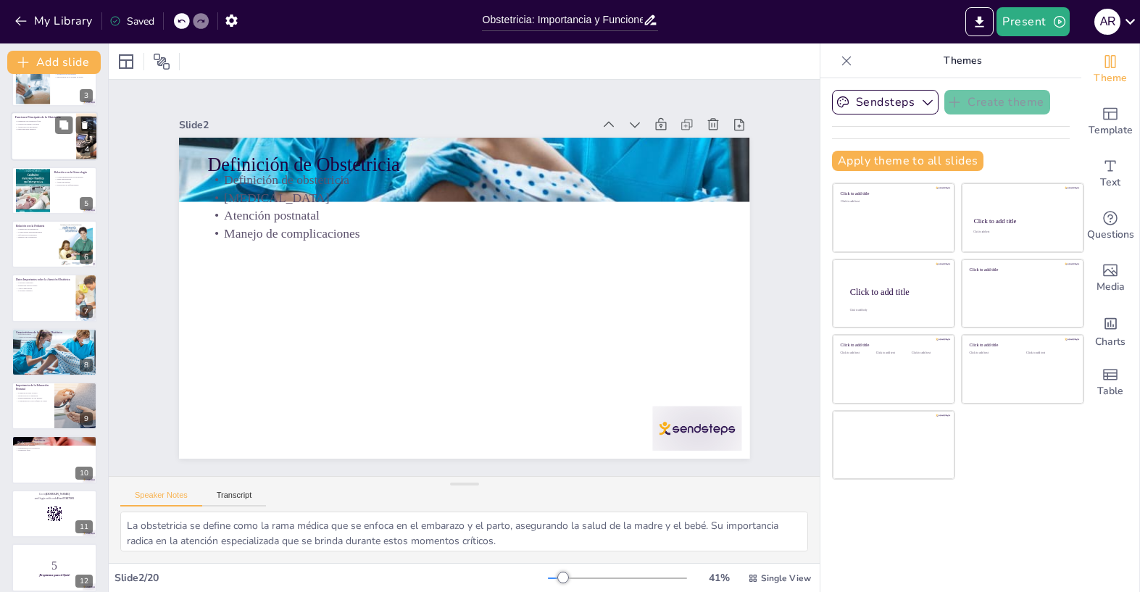
checkbox input "true"
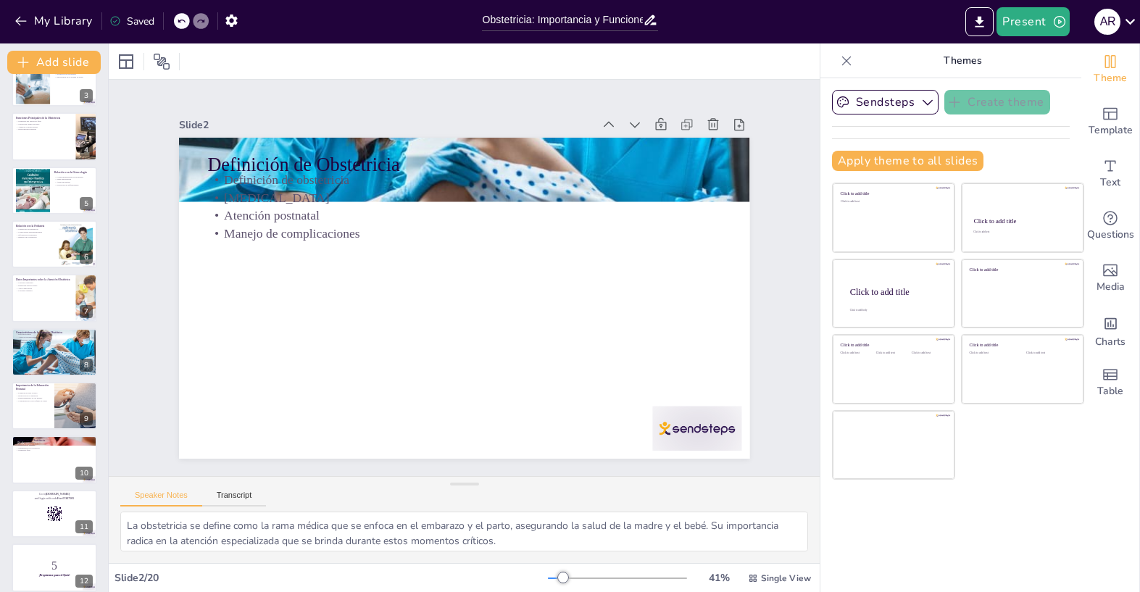
checkbox input "true"
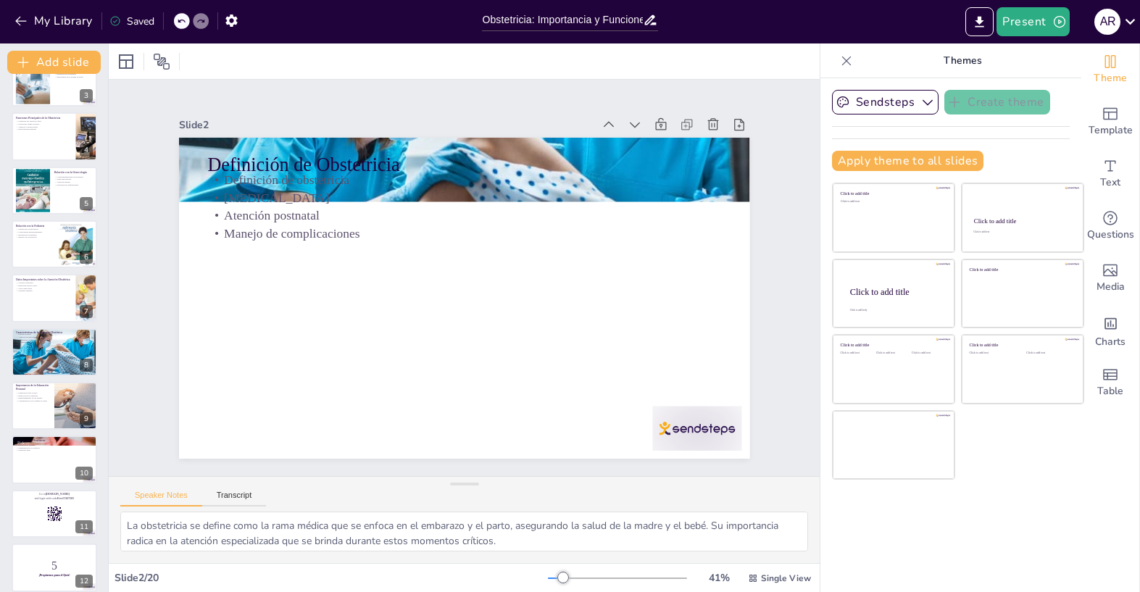
checkbox input "true"
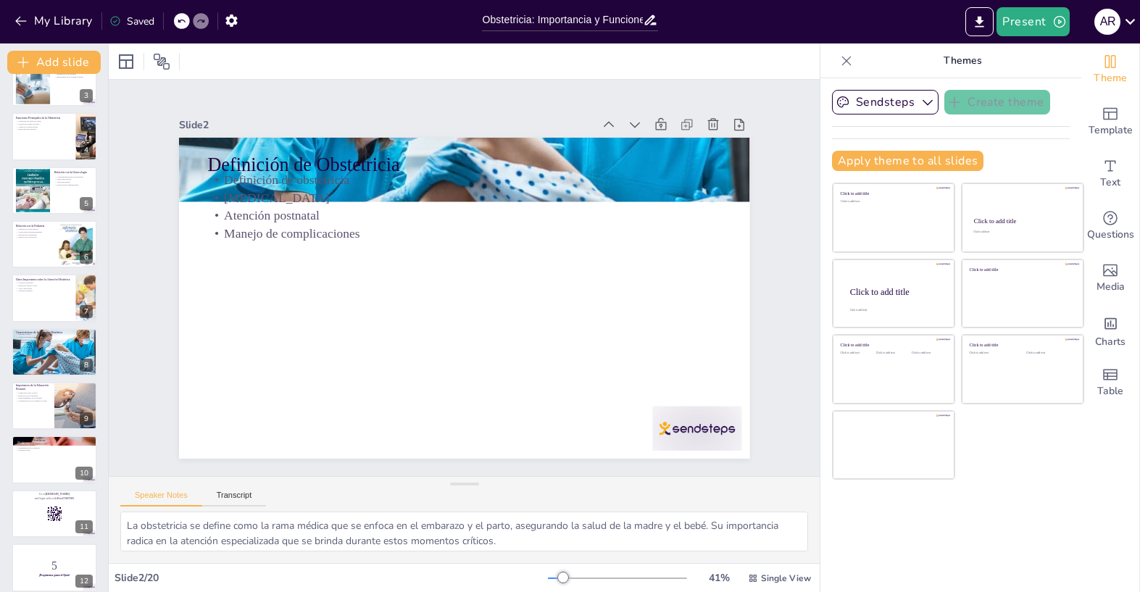
checkbox input "true"
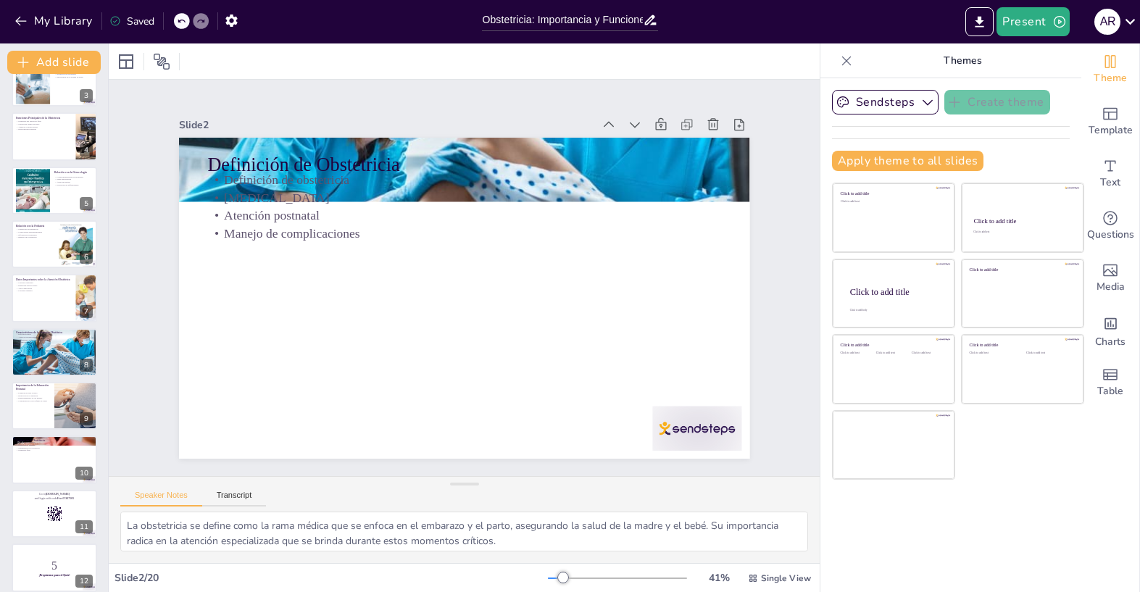
checkbox input "true"
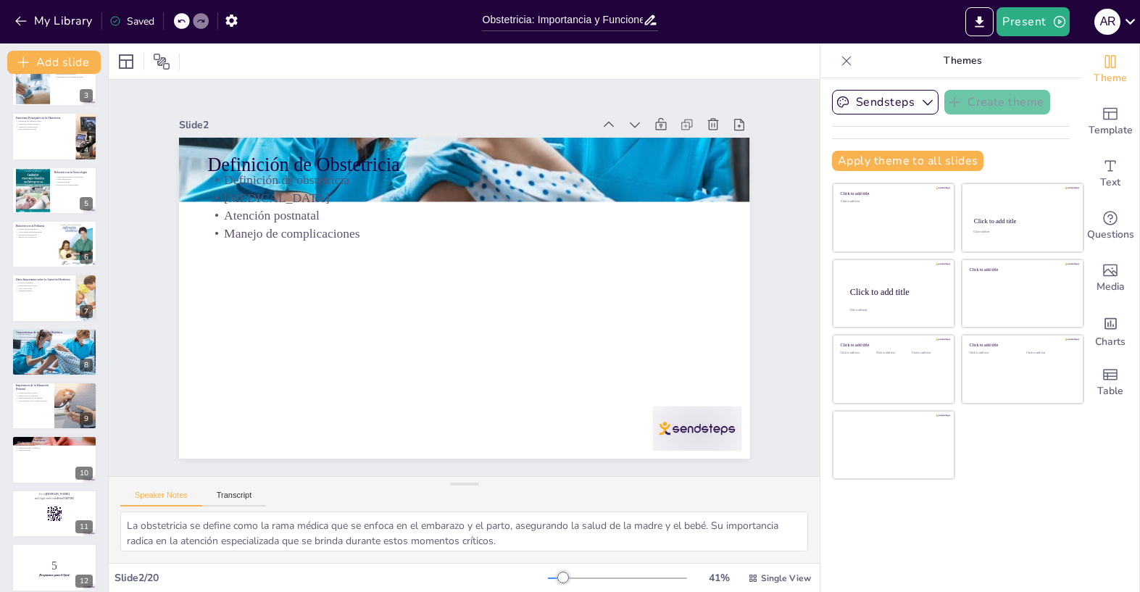
checkbox input "true"
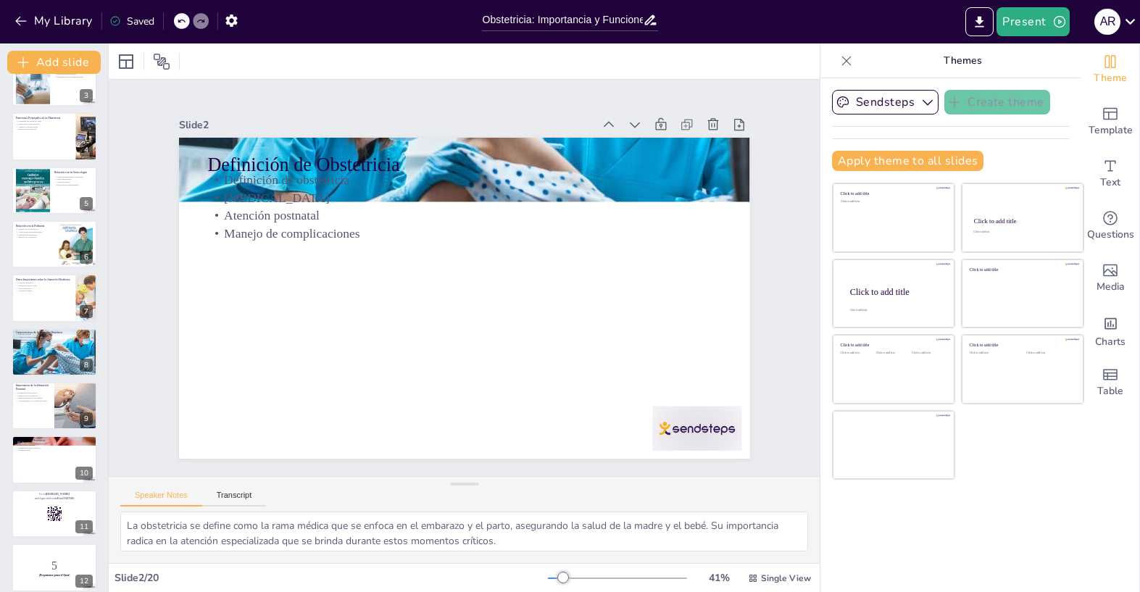
checkbox input "true"
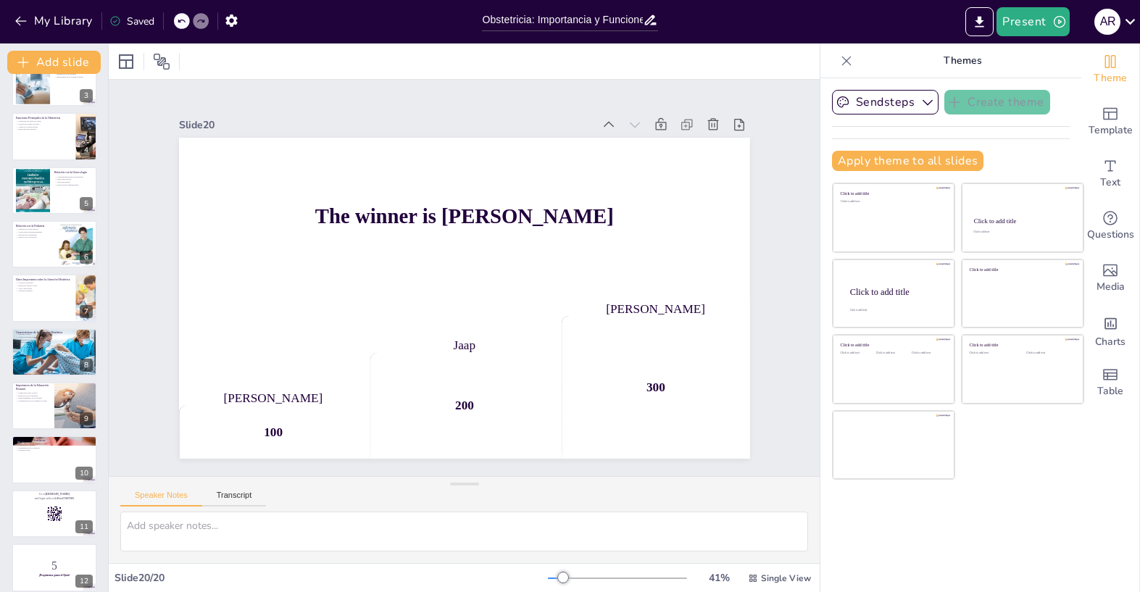
checkbox input "true"
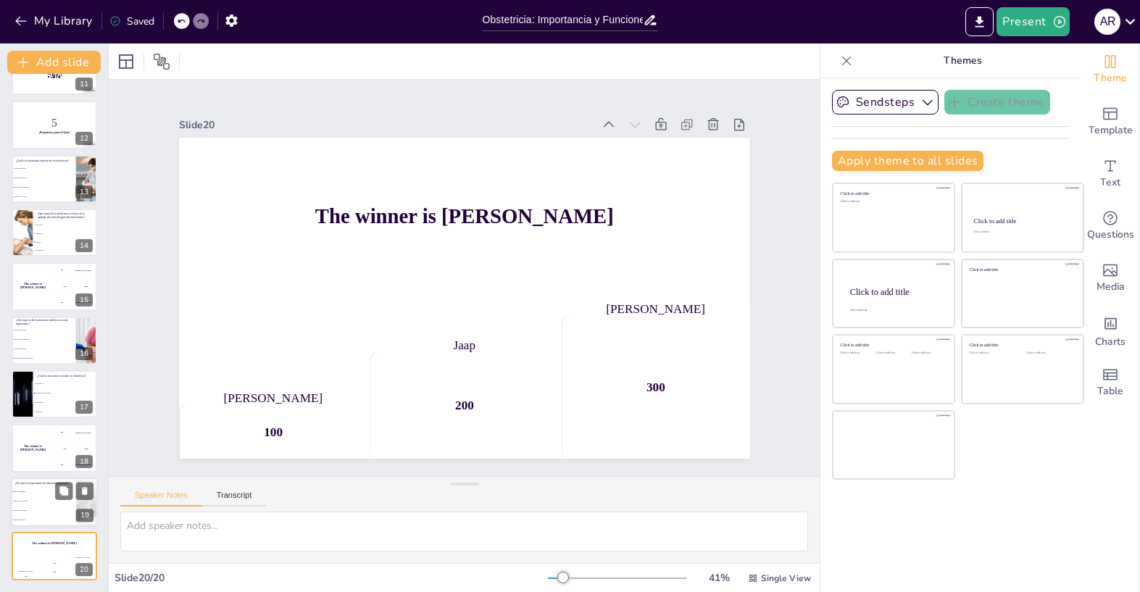
click at [46, 506] on ul "Reduce la ansiedad Aumenta la mortalidad Disminuye el cuidado Mejora la lactanc…" at bounding box center [43, 506] width 65 height 38
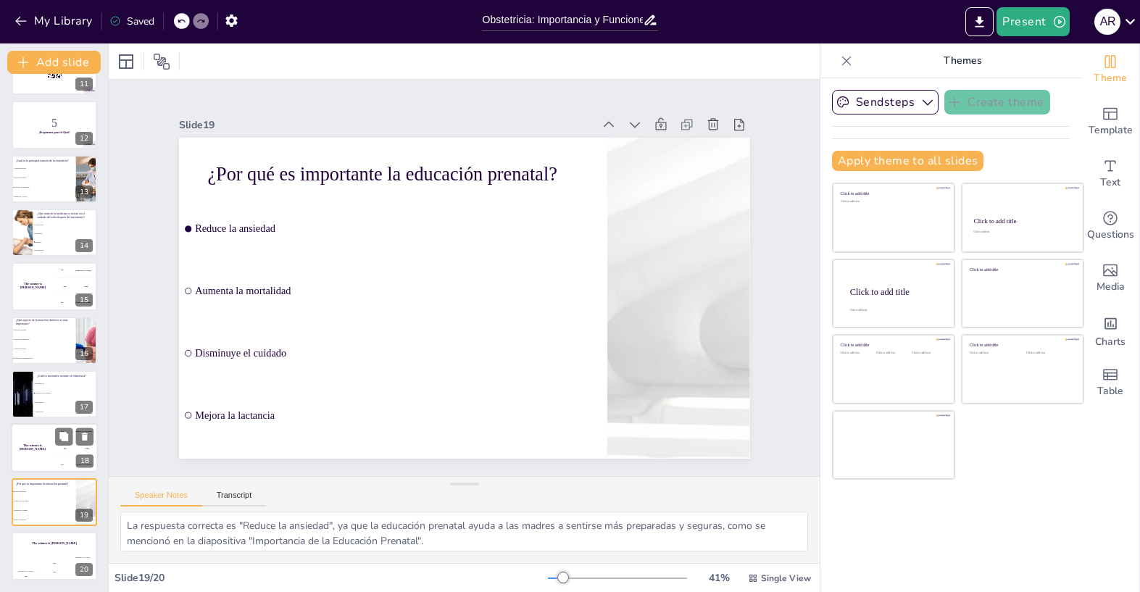
click at [53, 458] on div "The winner is [PERSON_NAME]" at bounding box center [32, 448] width 43 height 49
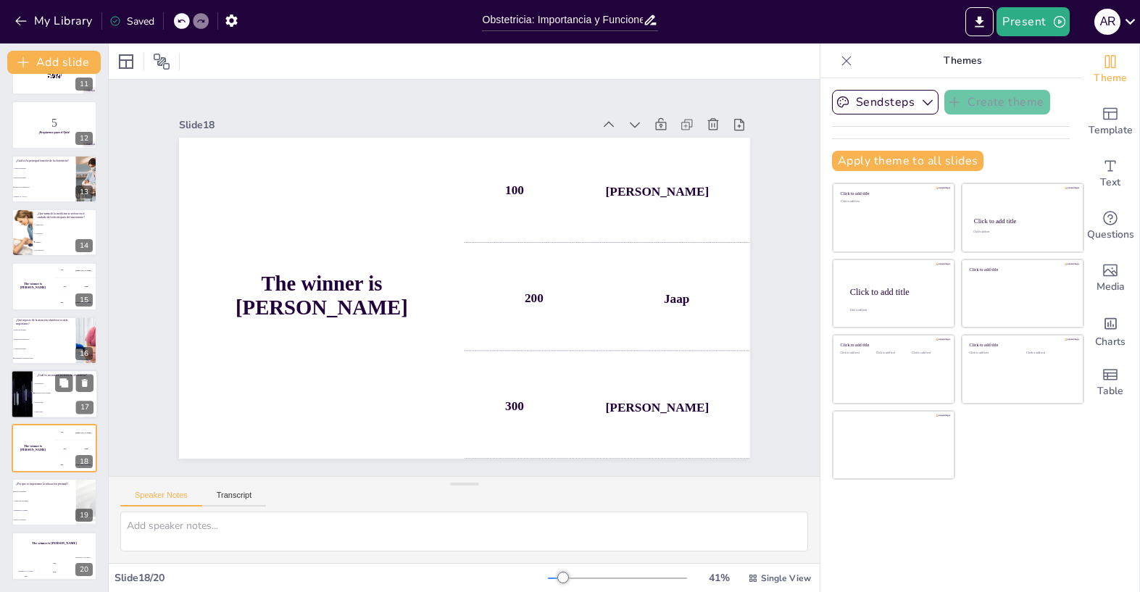
click at [52, 410] on li "Ginecología" at bounding box center [65, 412] width 65 height 9
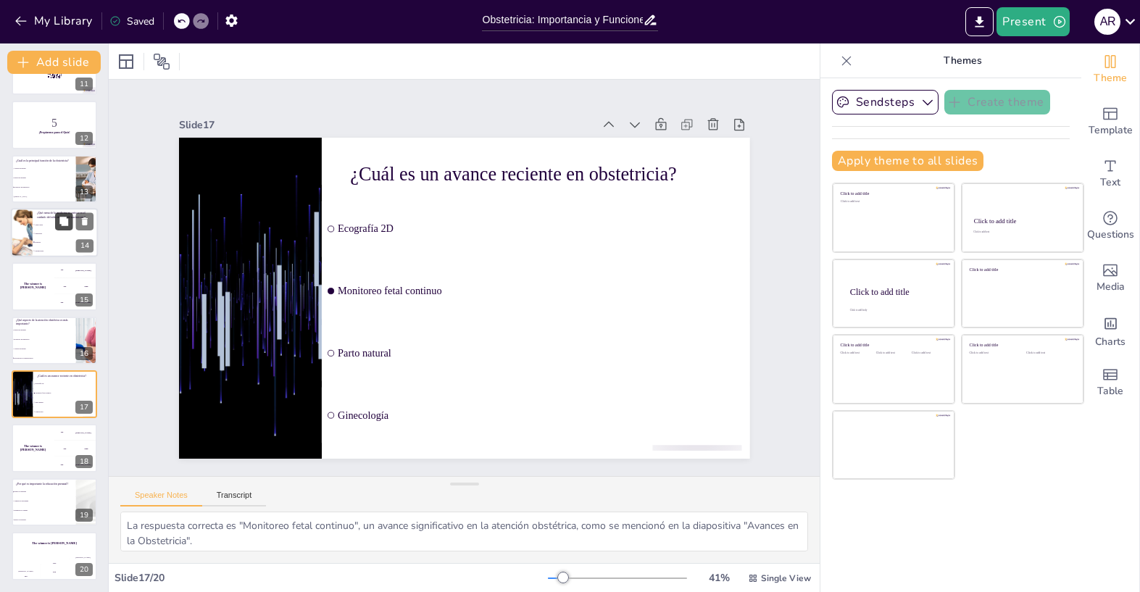
click at [62, 224] on icon at bounding box center [63, 221] width 9 height 9
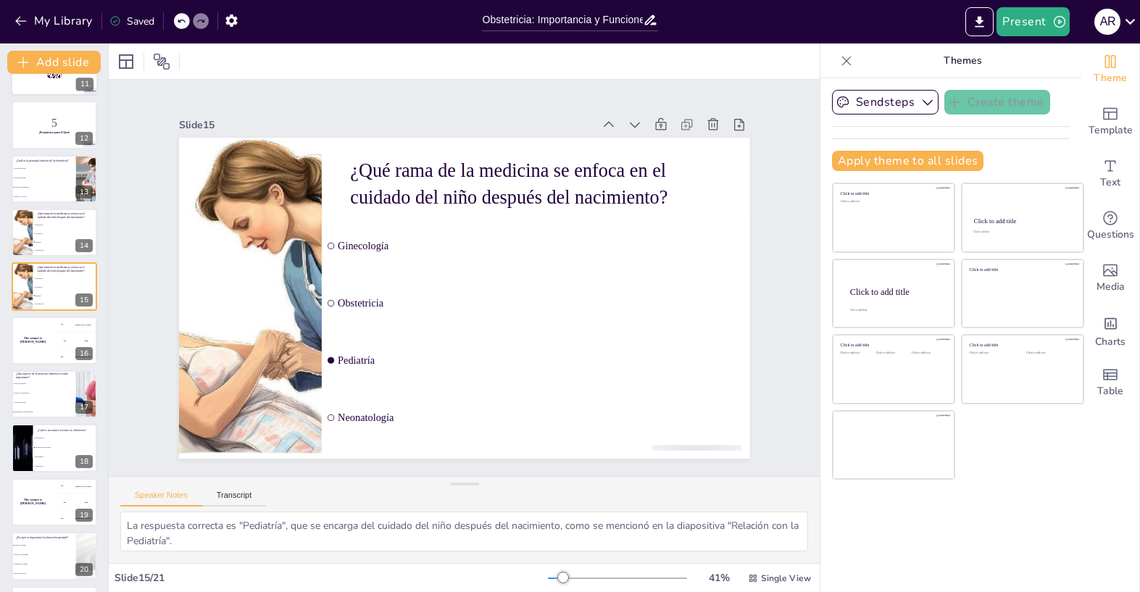
click at [54, 96] on div at bounding box center [54, 70] width 87 height 49
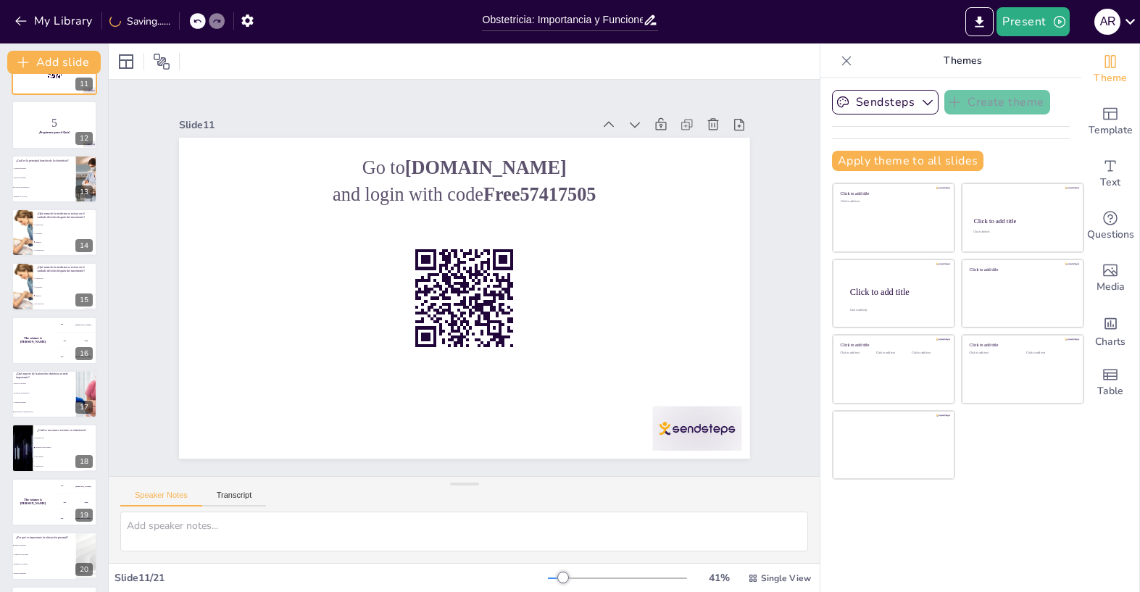
scroll to position [315, 0]
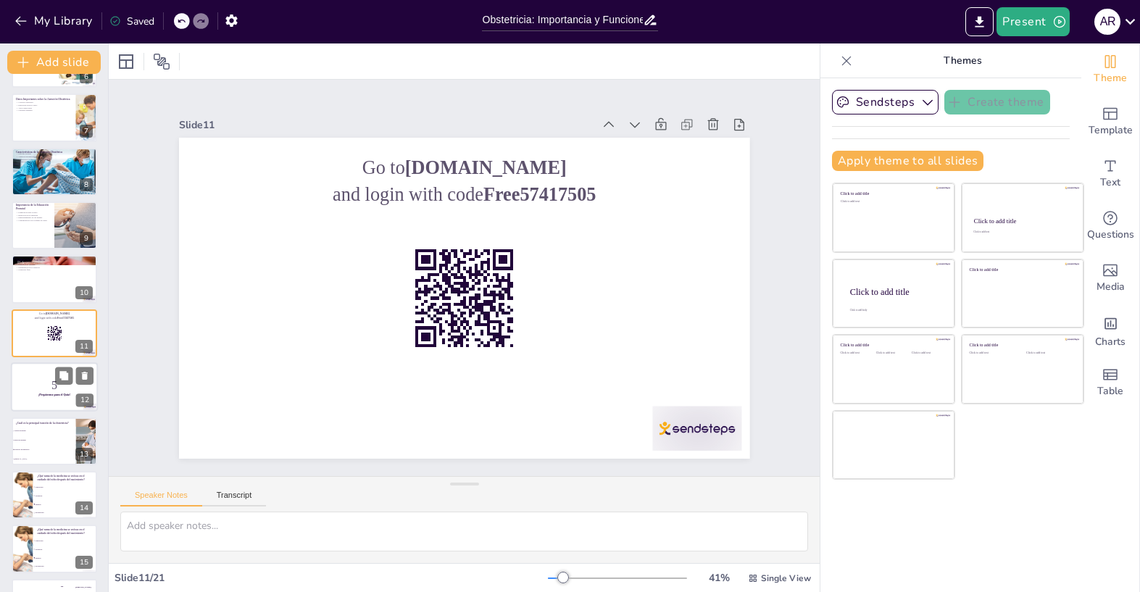
click at [55, 399] on div at bounding box center [54, 386] width 87 height 49
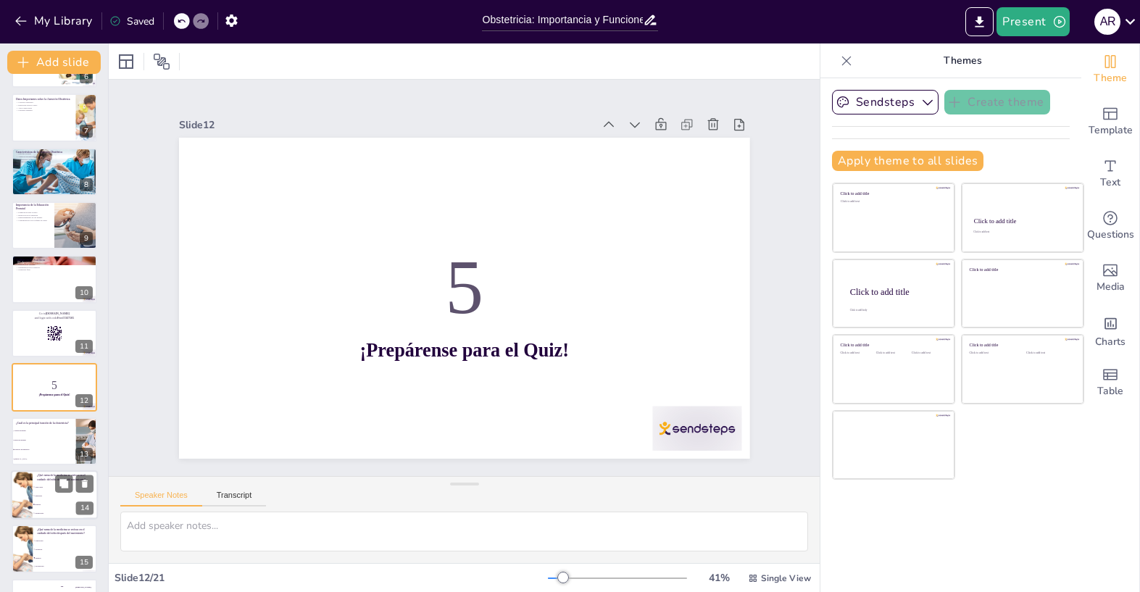
scroll to position [369, 0]
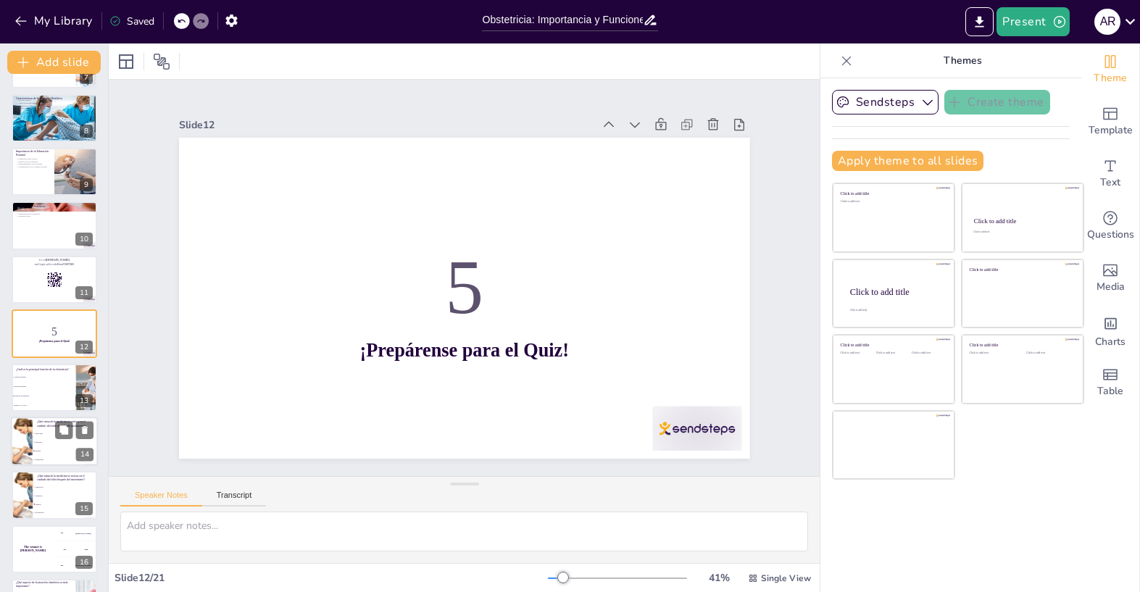
click at [55, 440] on li "Obstetricia" at bounding box center [65, 442] width 65 height 9
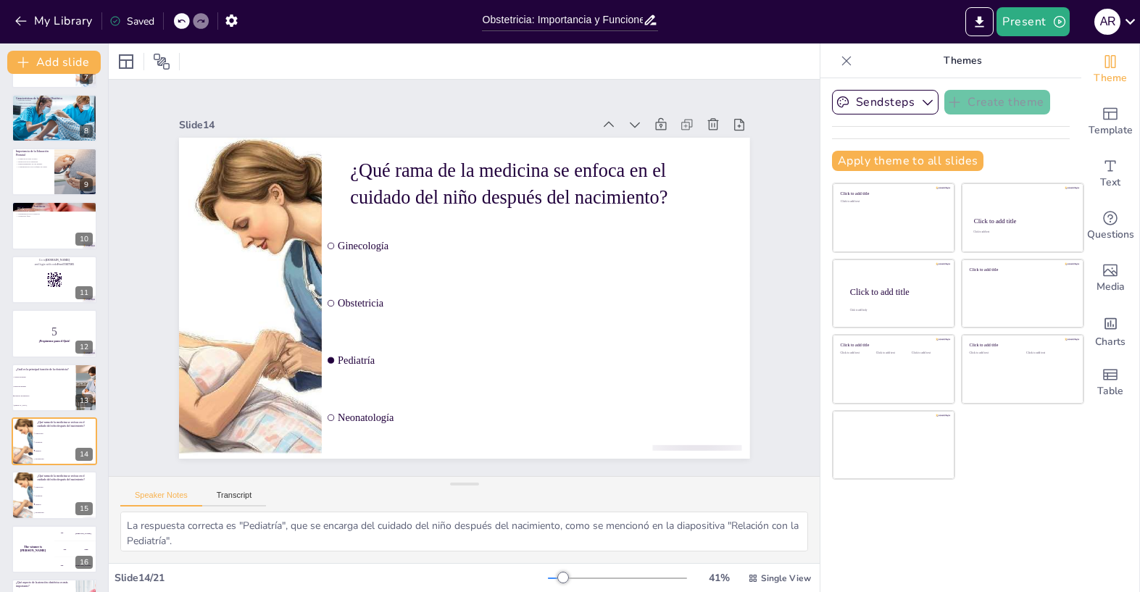
scroll to position [477, 0]
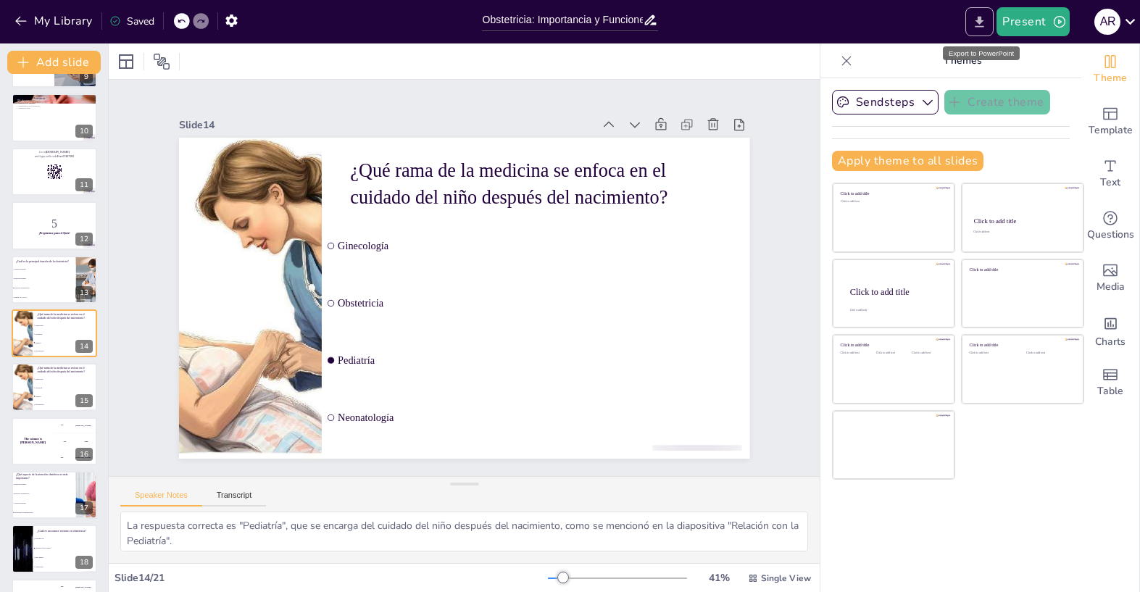
click at [975, 16] on icon "Export to PowerPoint" at bounding box center [979, 21] width 15 height 15
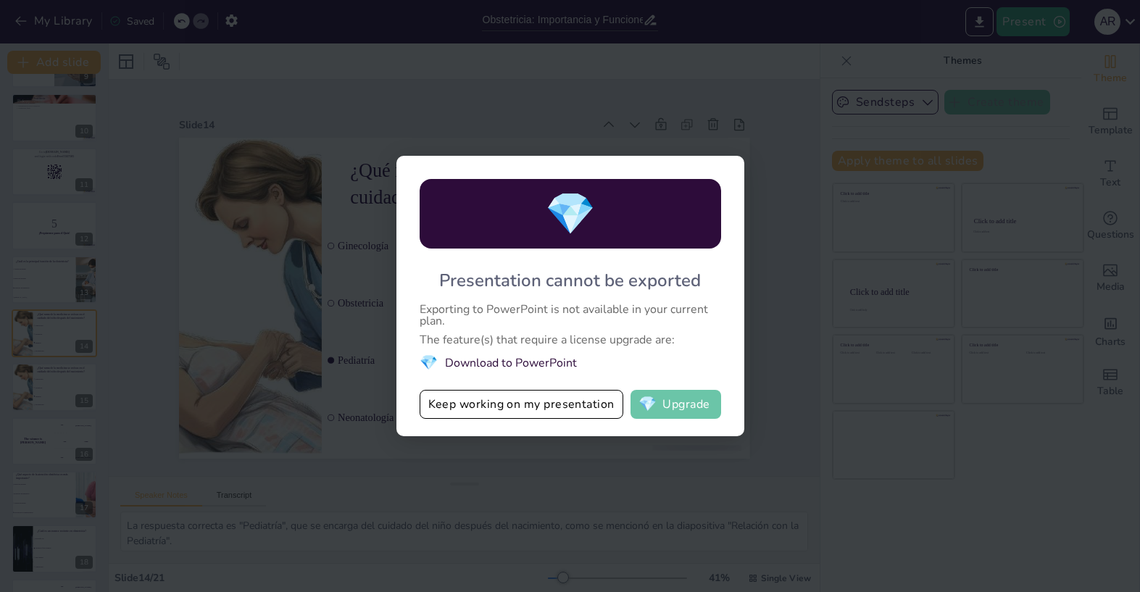
click at [677, 407] on button "💎 Upgrade" at bounding box center [676, 404] width 91 height 29
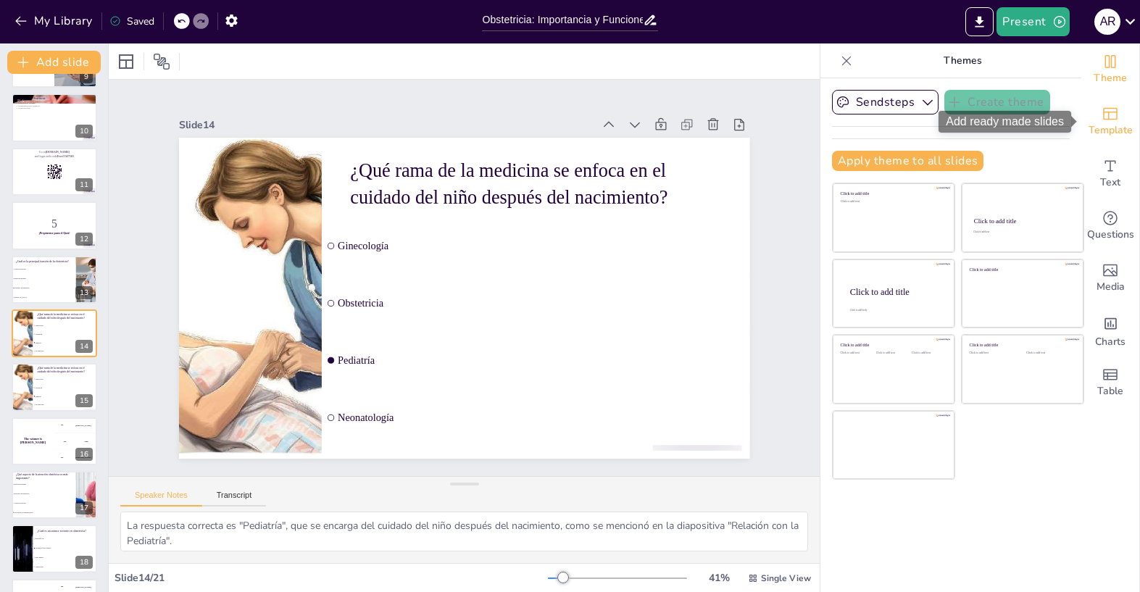
click at [1118, 125] on span "Template" at bounding box center [1111, 130] width 44 height 16
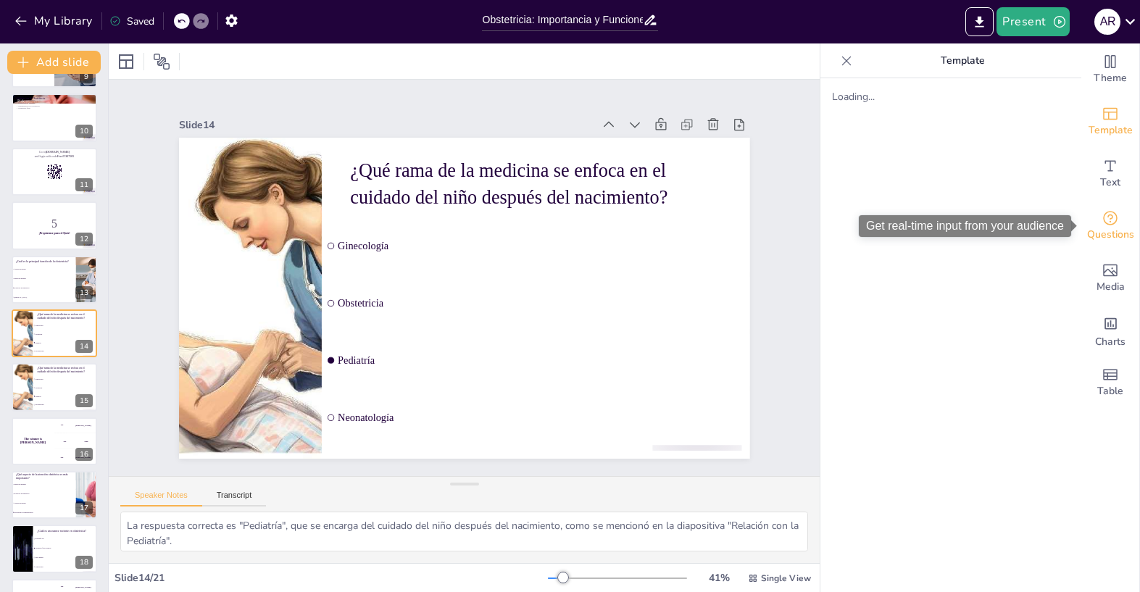
click at [1105, 230] on span "Questions" at bounding box center [1110, 235] width 47 height 16
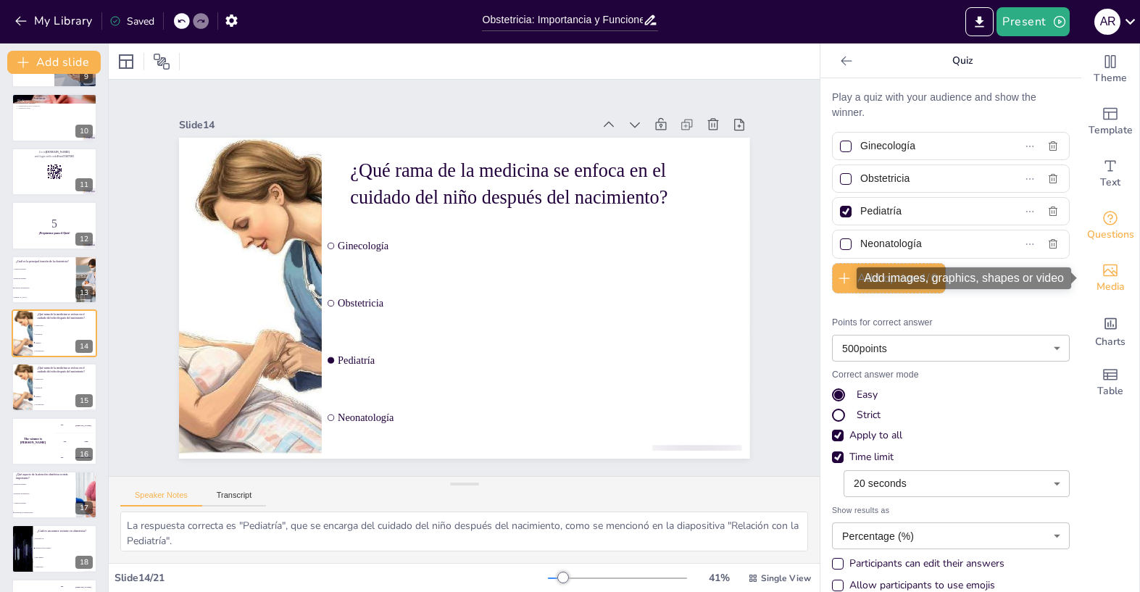
click at [1113, 276] on icon "Add images, graphics, shapes or video" at bounding box center [1110, 271] width 14 height 12
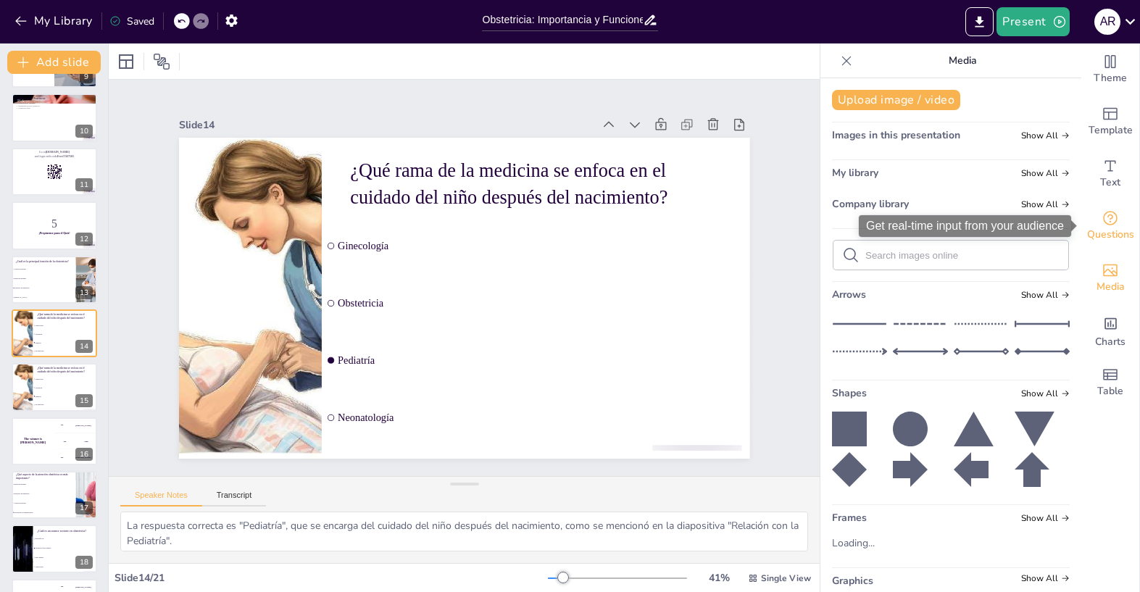
click at [1115, 226] on icon "Get real-time input from your audience" at bounding box center [1110, 217] width 17 height 17
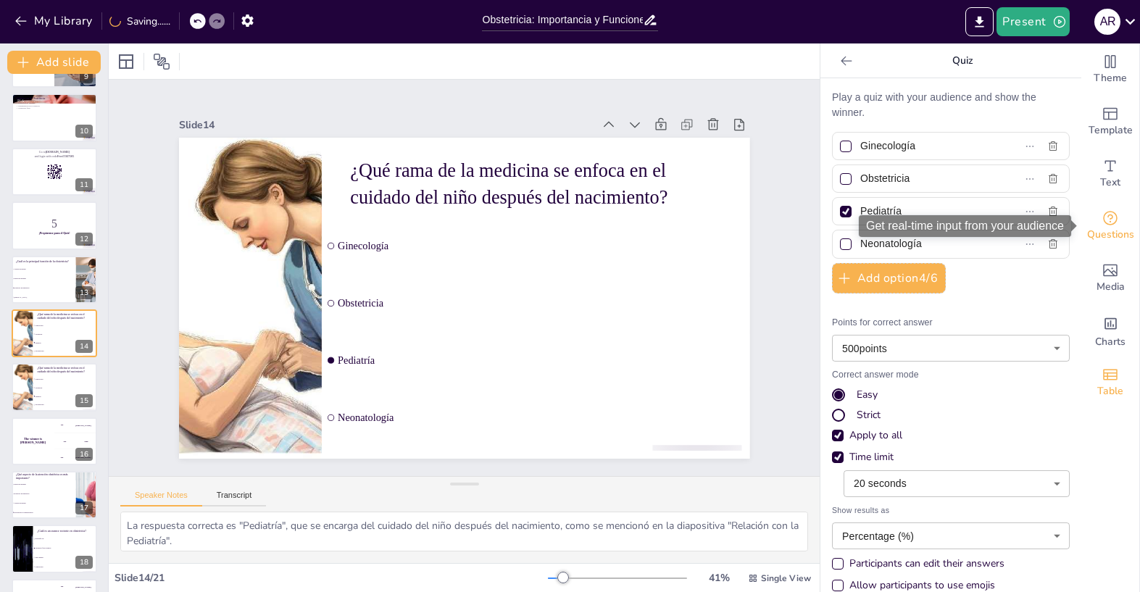
click at [1105, 379] on icon "Add a table" at bounding box center [1110, 374] width 14 height 11
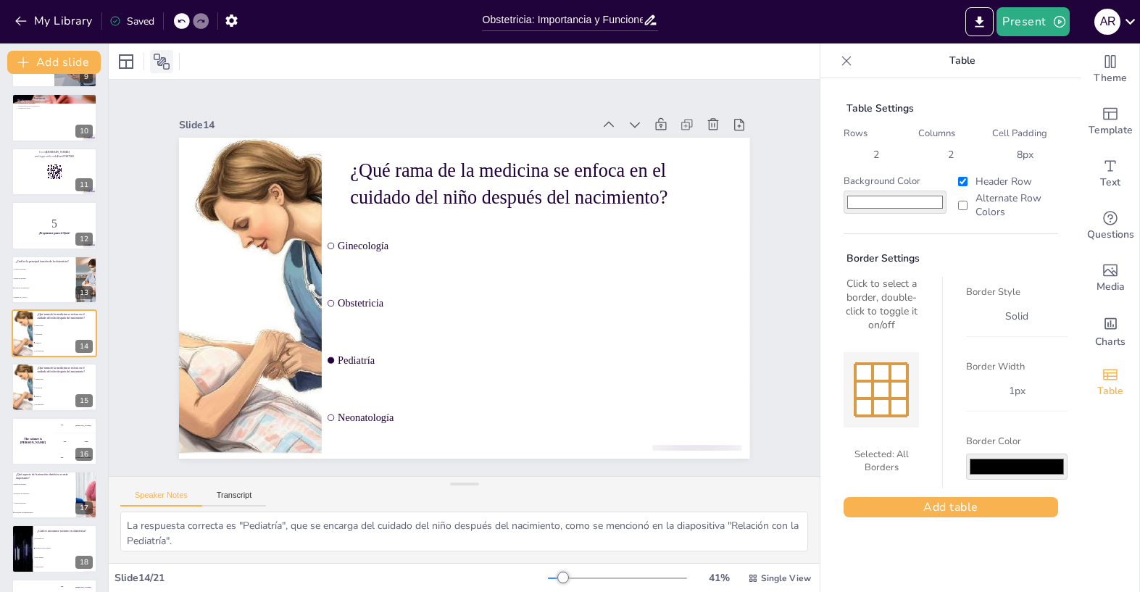
click at [156, 54] on icon at bounding box center [162, 62] width 16 height 16
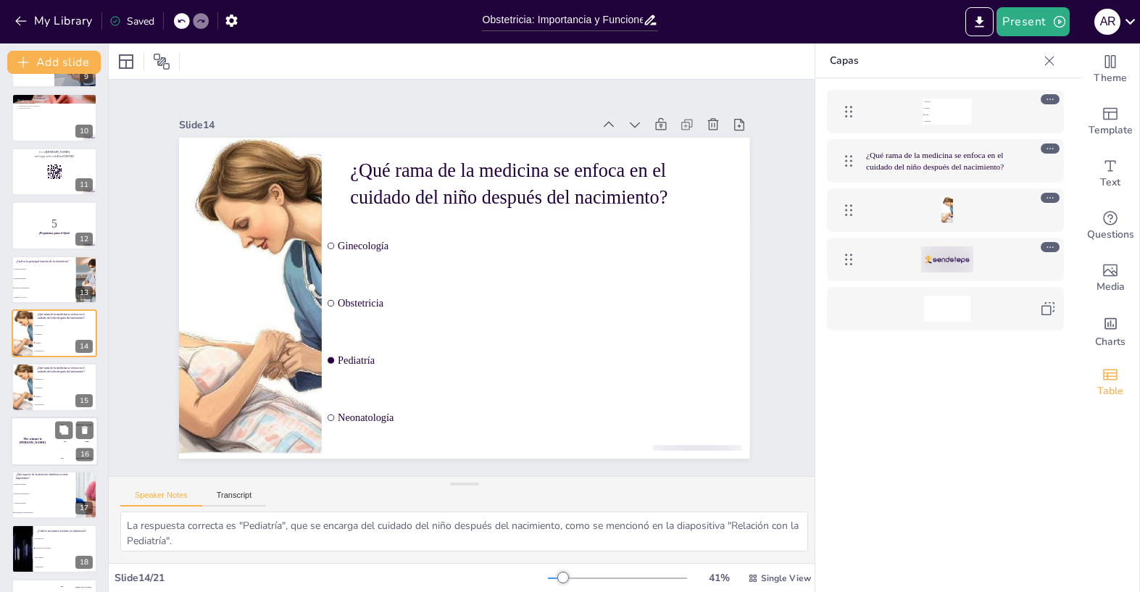
click at [51, 431] on div "The winner is [PERSON_NAME]" at bounding box center [32, 441] width 43 height 49
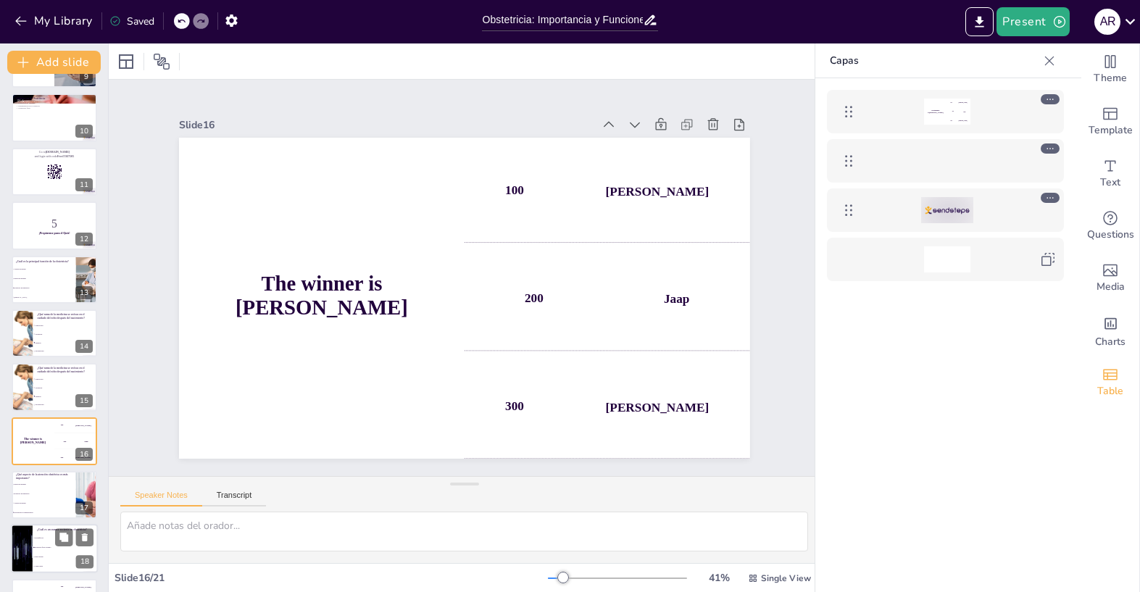
scroll to position [585, 0]
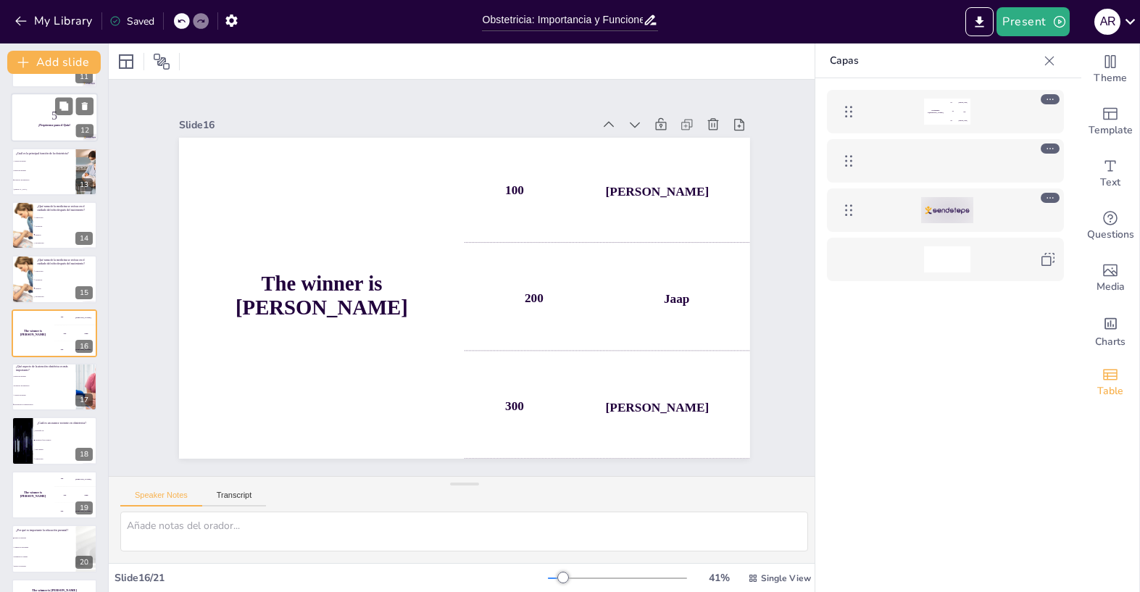
click at [54, 119] on p "5" at bounding box center [54, 116] width 78 height 16
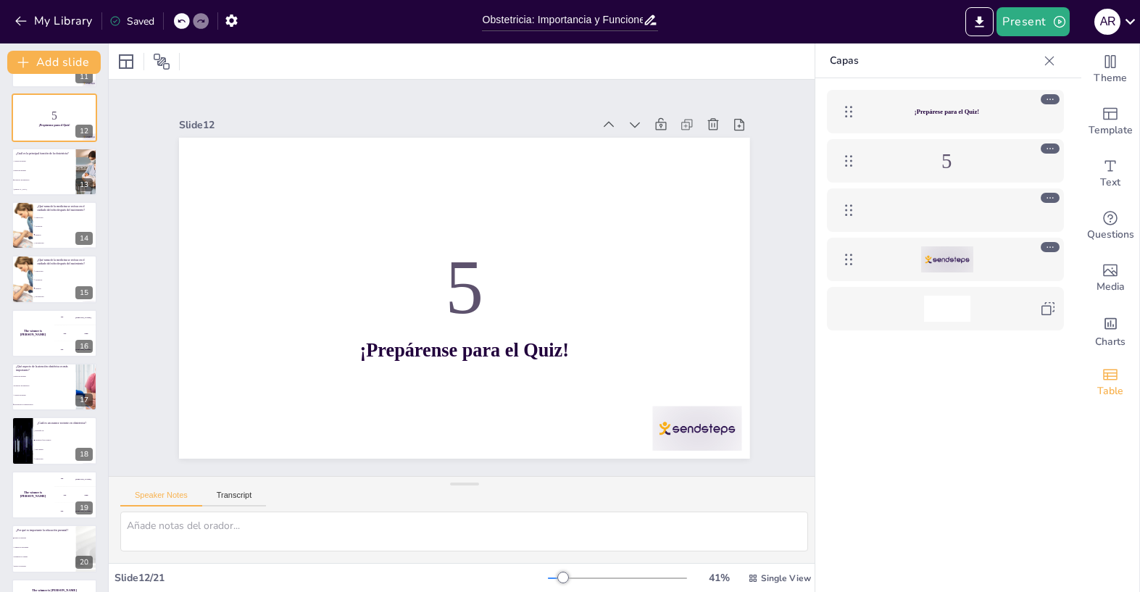
scroll to position [369, 0]
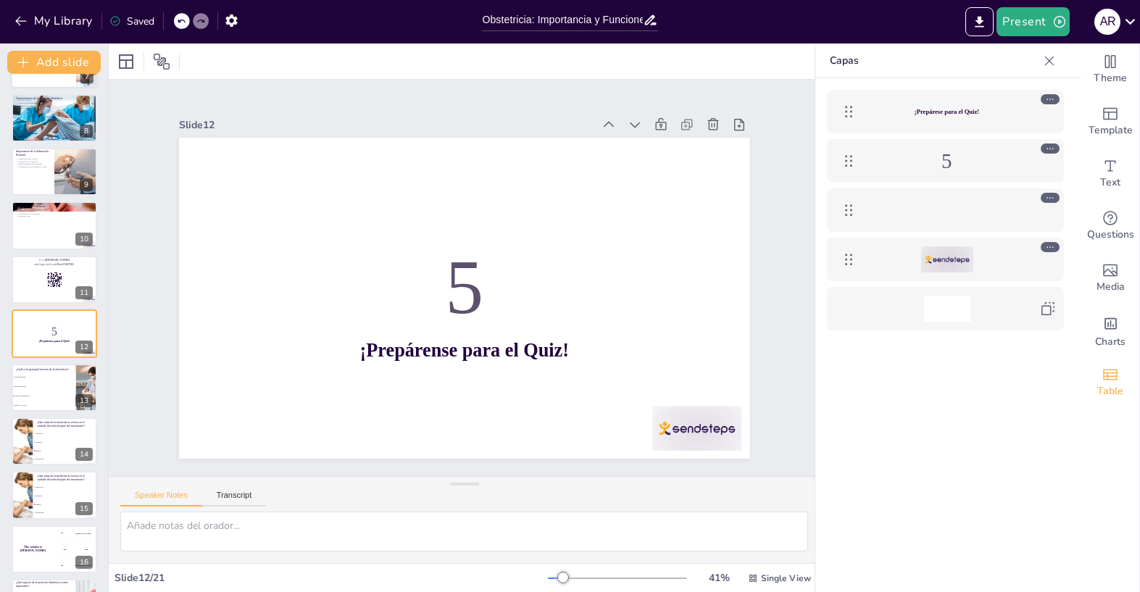
click at [51, 81] on div at bounding box center [54, 64] width 87 height 49
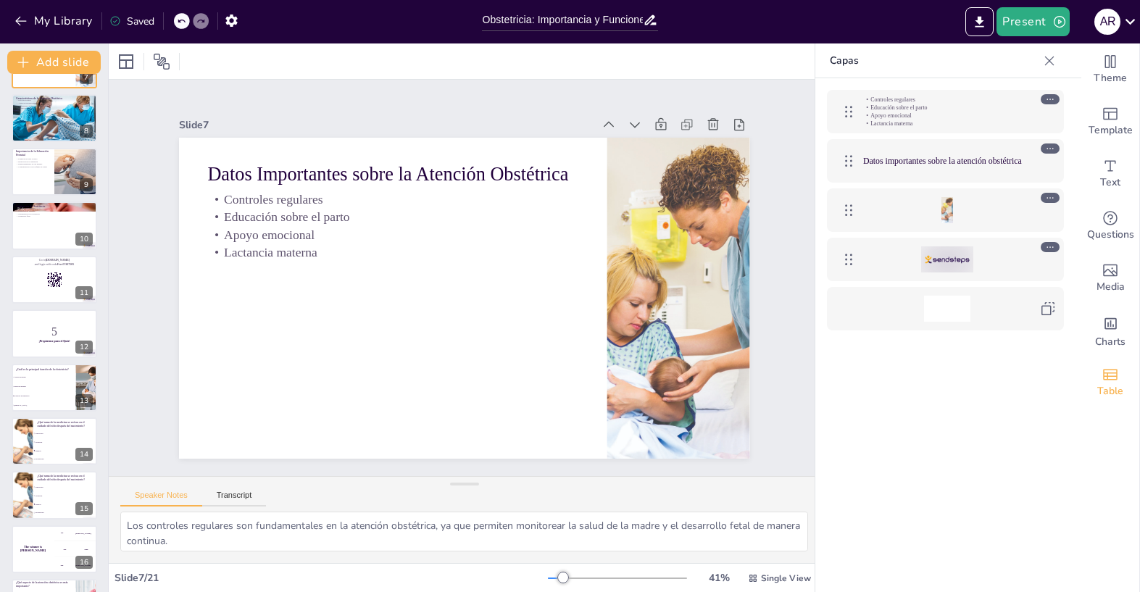
scroll to position [99, 0]
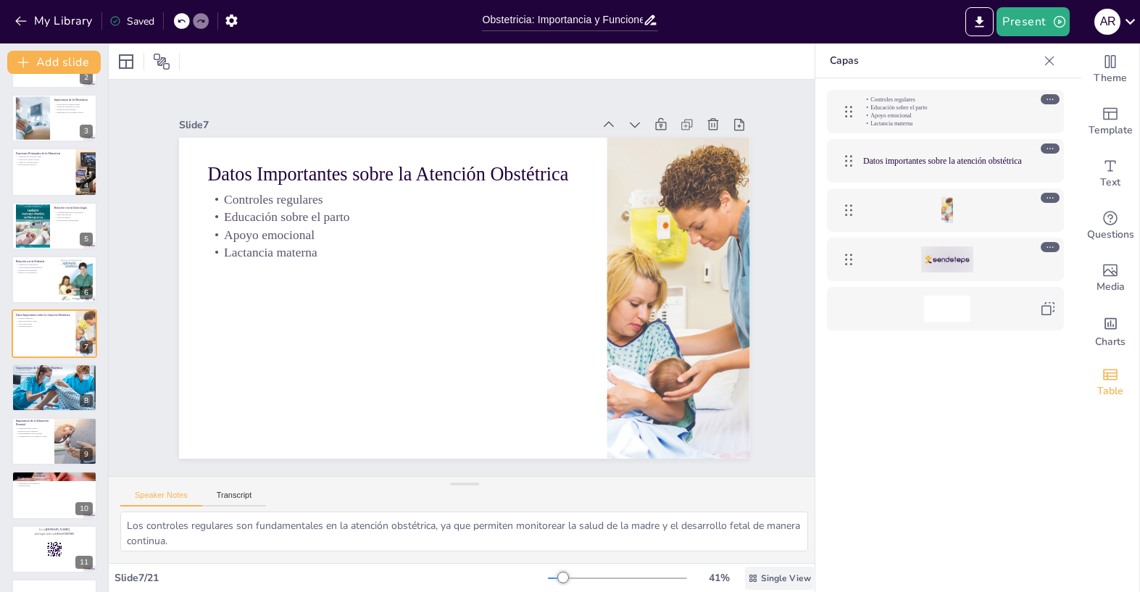
click at [783, 573] on span "Single View" at bounding box center [786, 579] width 50 height 12
click at [234, 20] on icon "button" at bounding box center [231, 20] width 12 height 12
click at [59, 140] on div at bounding box center [54, 117] width 87 height 49
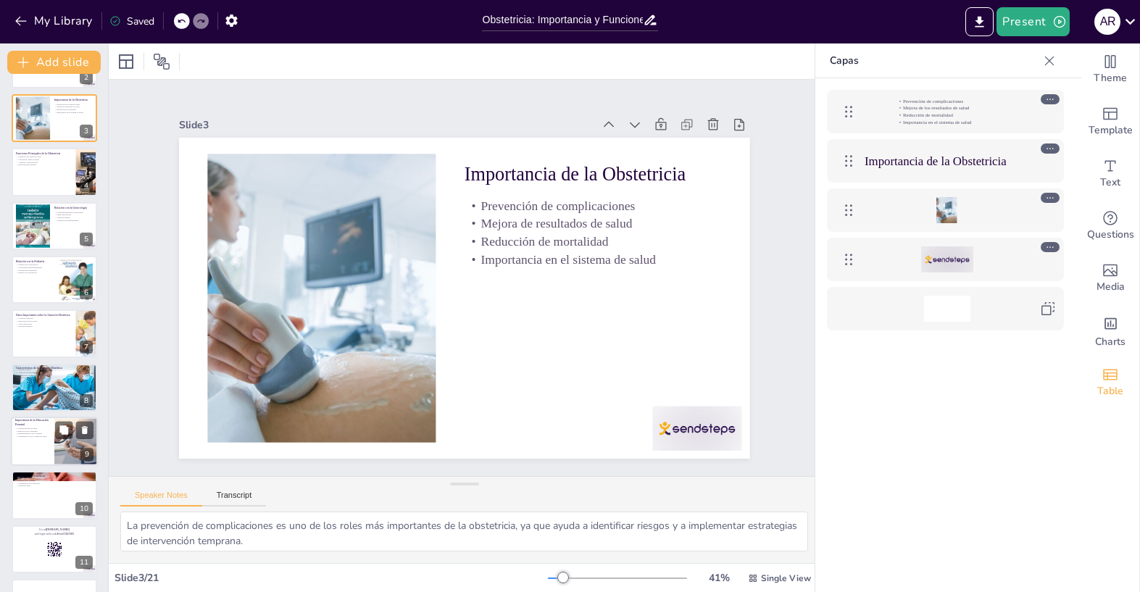
scroll to position [0, 0]
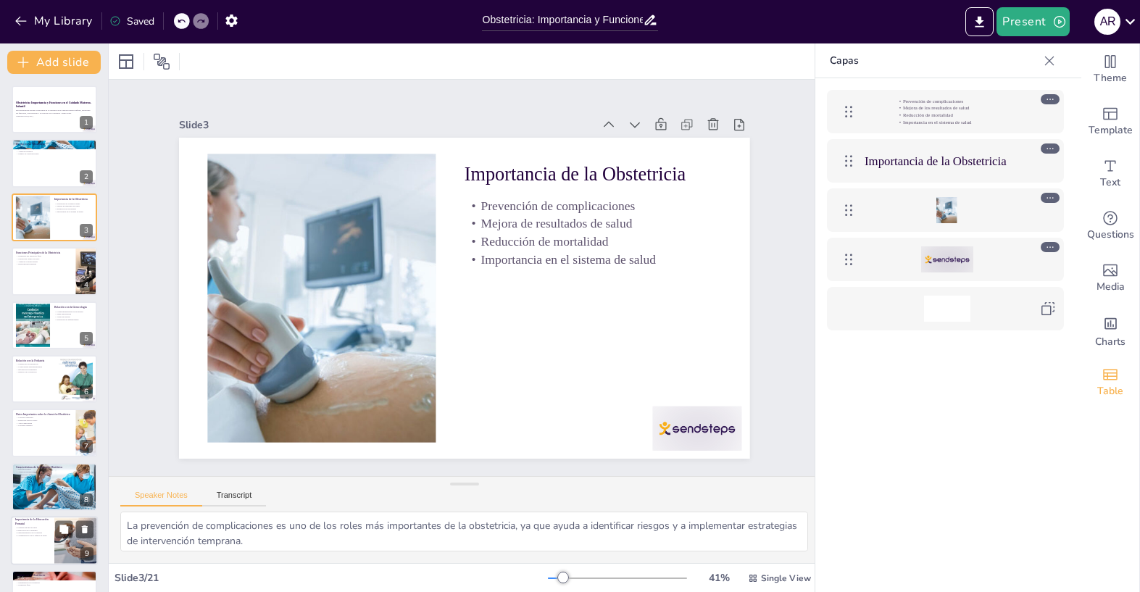
click at [59, 543] on div at bounding box center [76, 540] width 74 height 49
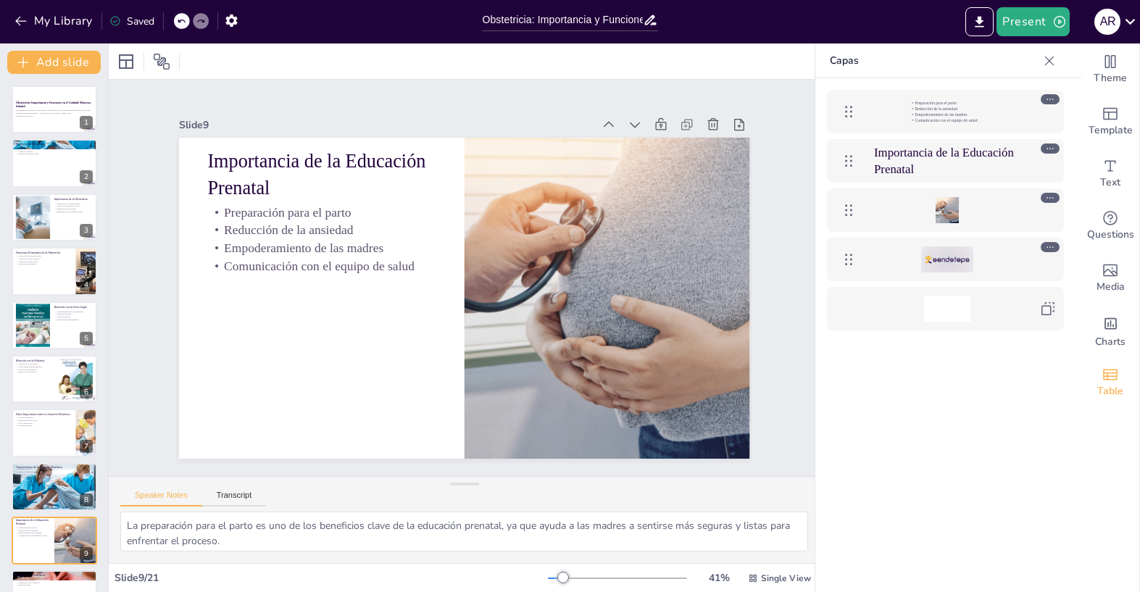
scroll to position [207, 0]
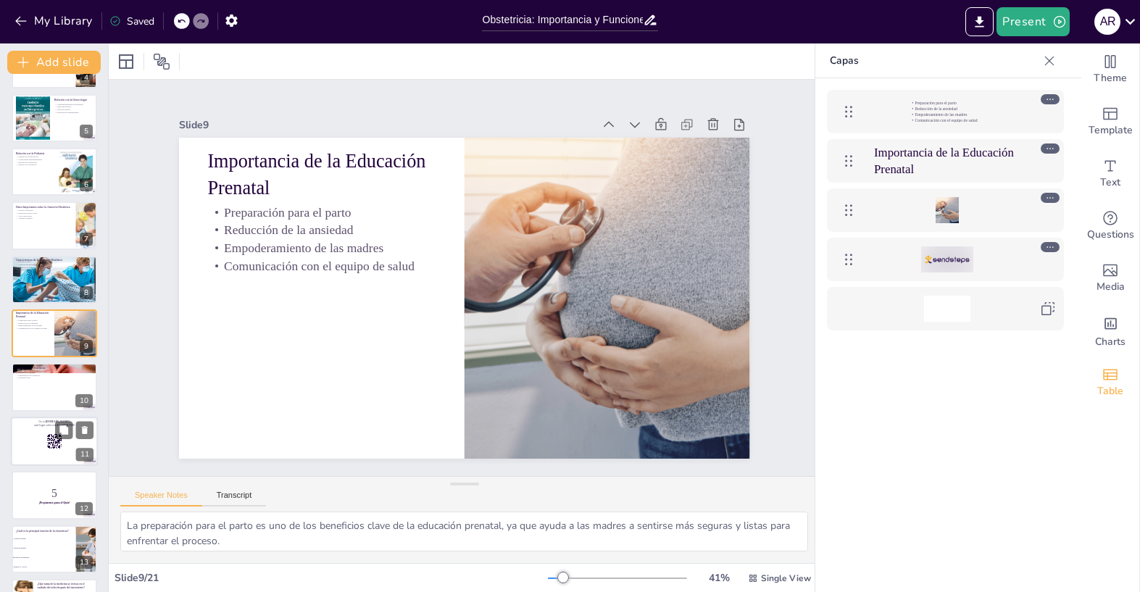
click at [49, 446] on rect at bounding box center [48, 446] width 3 height 1
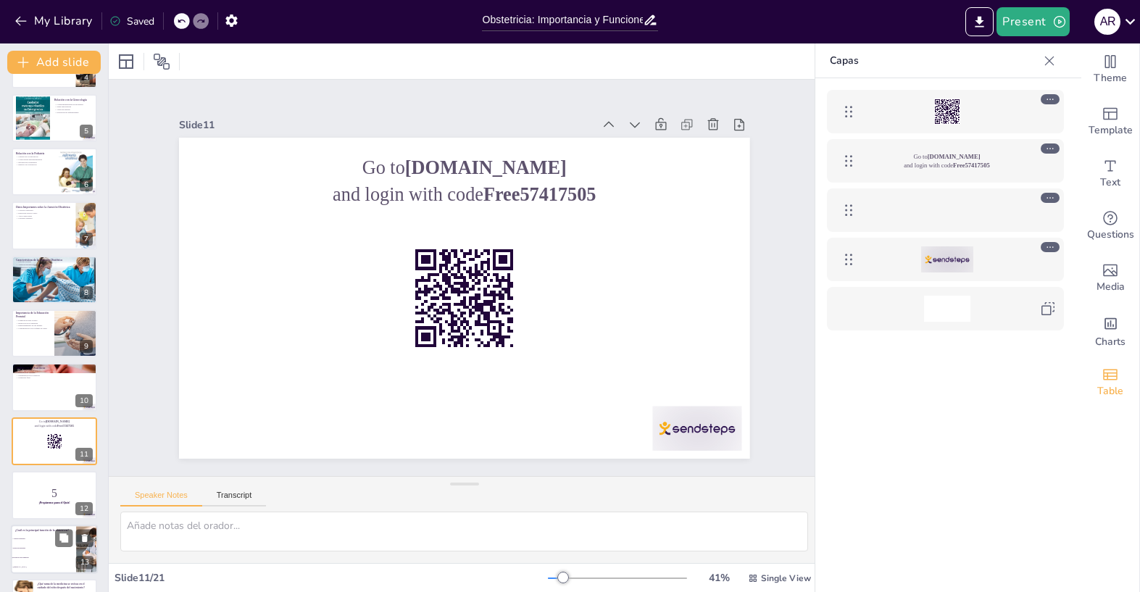
scroll to position [315, 0]
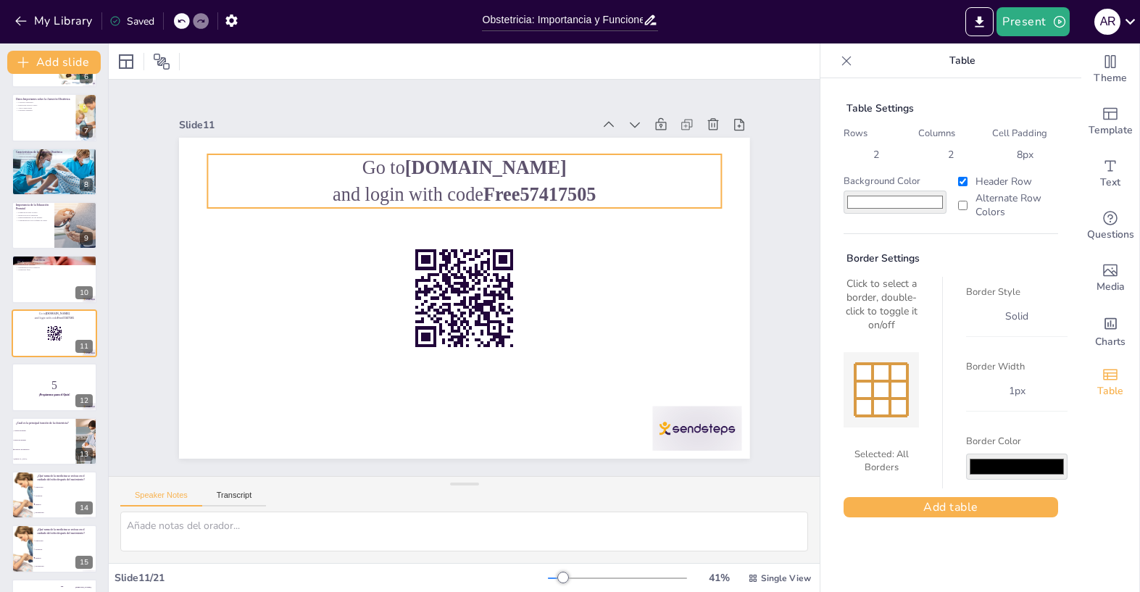
click at [522, 178] on strong "[DOMAIN_NAME]" at bounding box center [519, 180] width 160 height 70
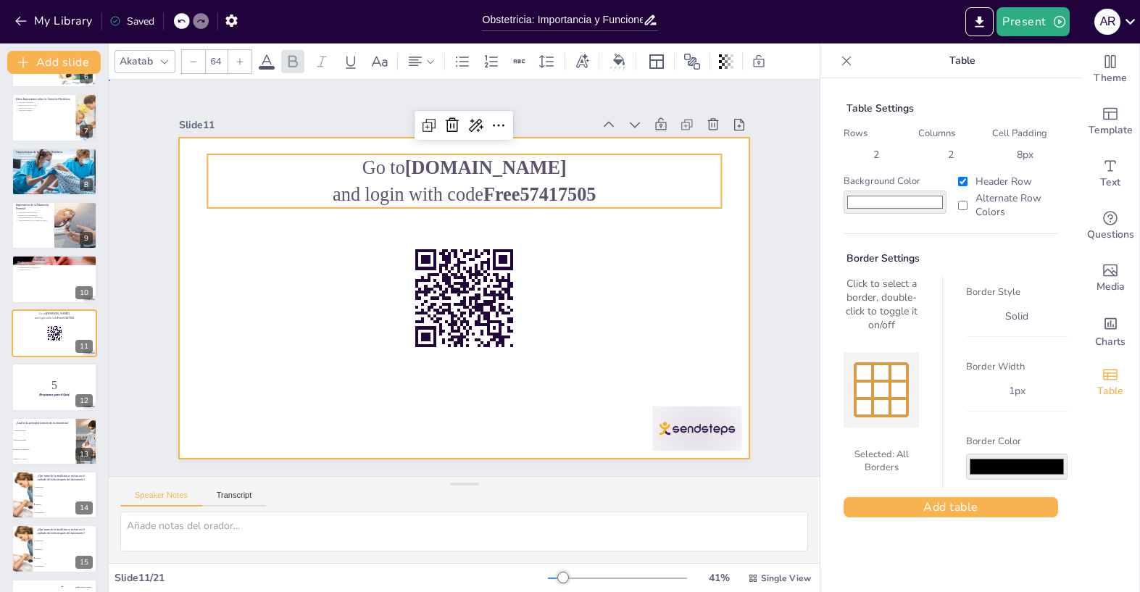
click at [591, 308] on div at bounding box center [463, 298] width 602 height 379
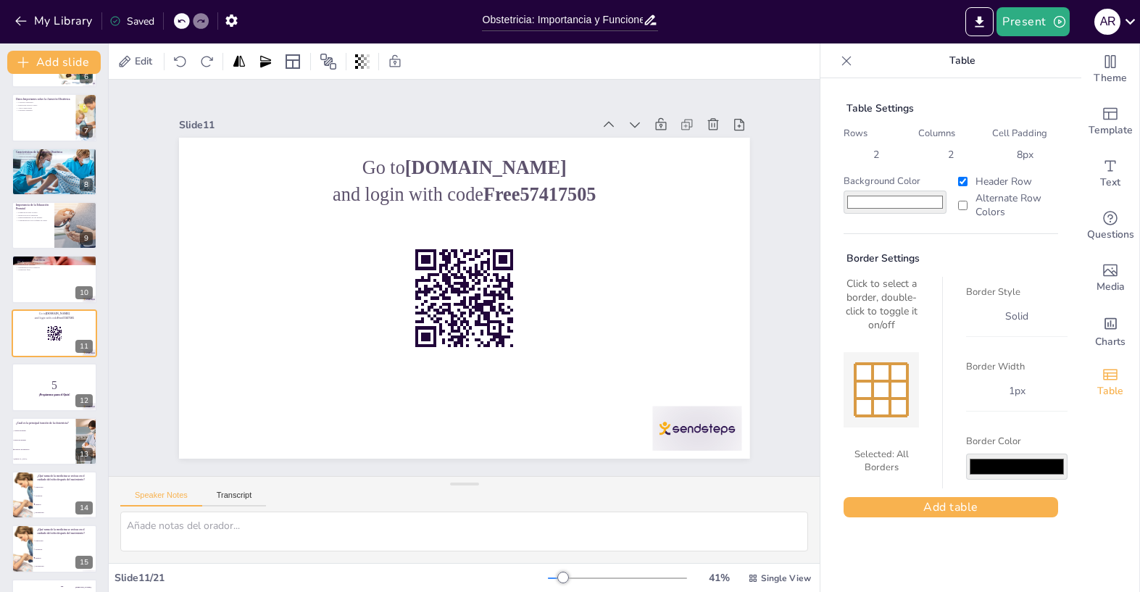
click at [124, 22] on div "Saved" at bounding box center [131, 21] width 45 height 14
click at [1131, 25] on icon at bounding box center [1131, 22] width 20 height 20
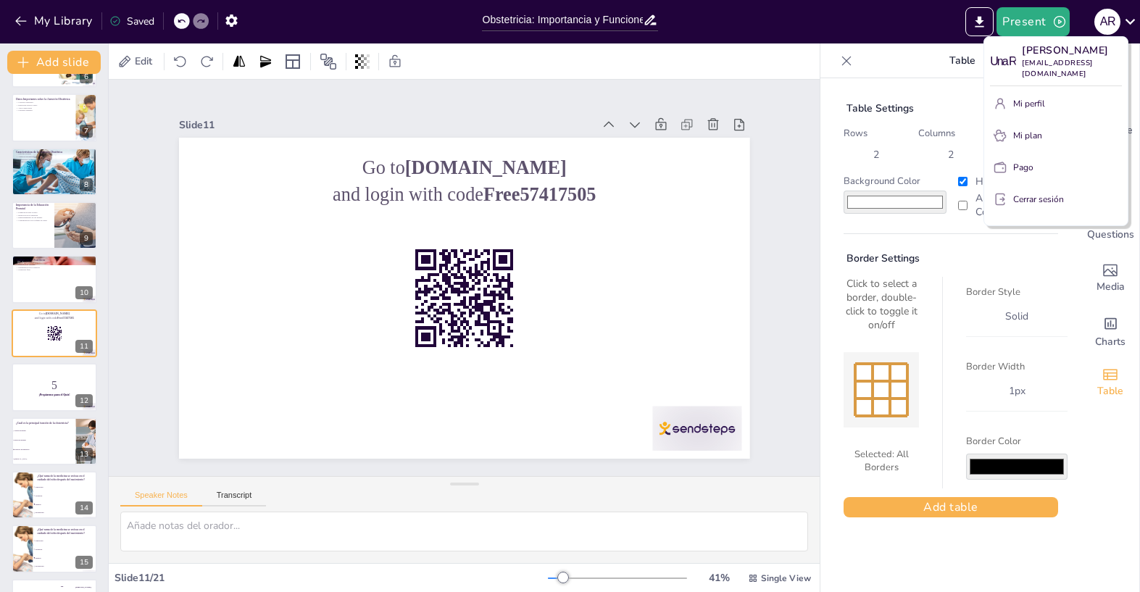
click at [794, 178] on div at bounding box center [570, 296] width 1140 height 592
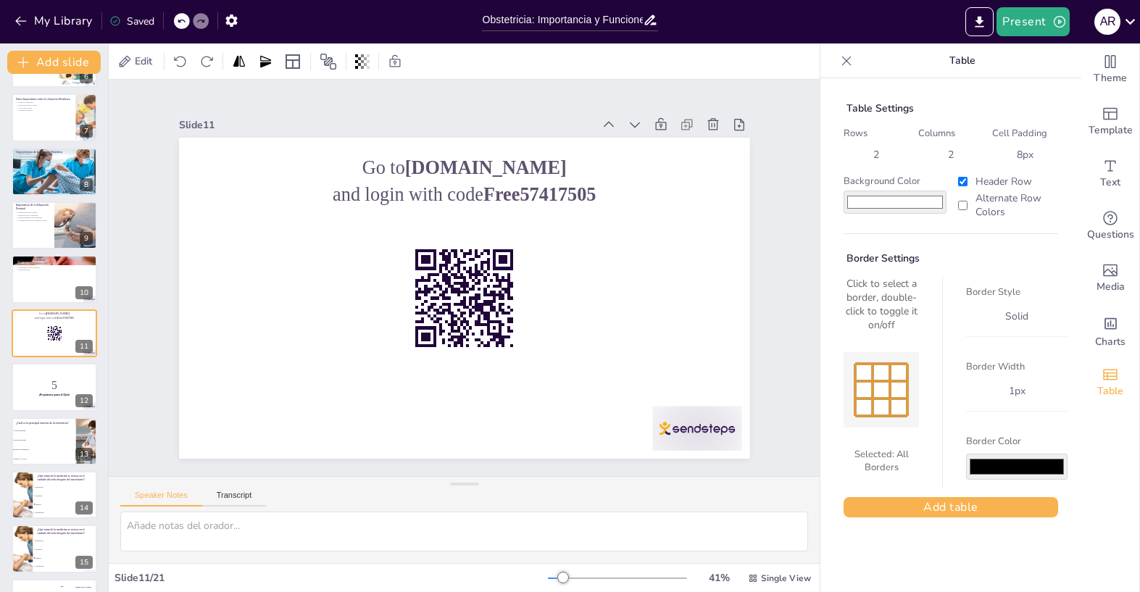
click at [770, 397] on div "Slide 1 Obstetricia: Importancia y Funciones en el Cuidado Materno-Infantil Est…" at bounding box center [465, 277] width 732 height 545
click at [69, 62] on button "Add slide" at bounding box center [53, 62] width 93 height 23
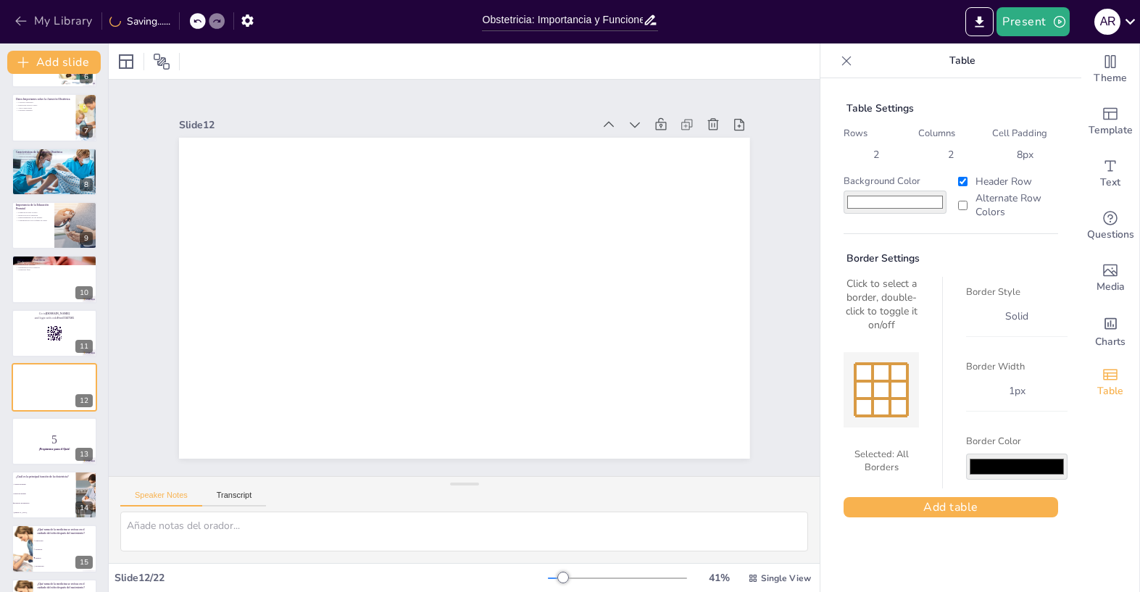
click at [51, 17] on button "My Library" at bounding box center [55, 20] width 88 height 23
